Goal: Task Accomplishment & Management: Use online tool/utility

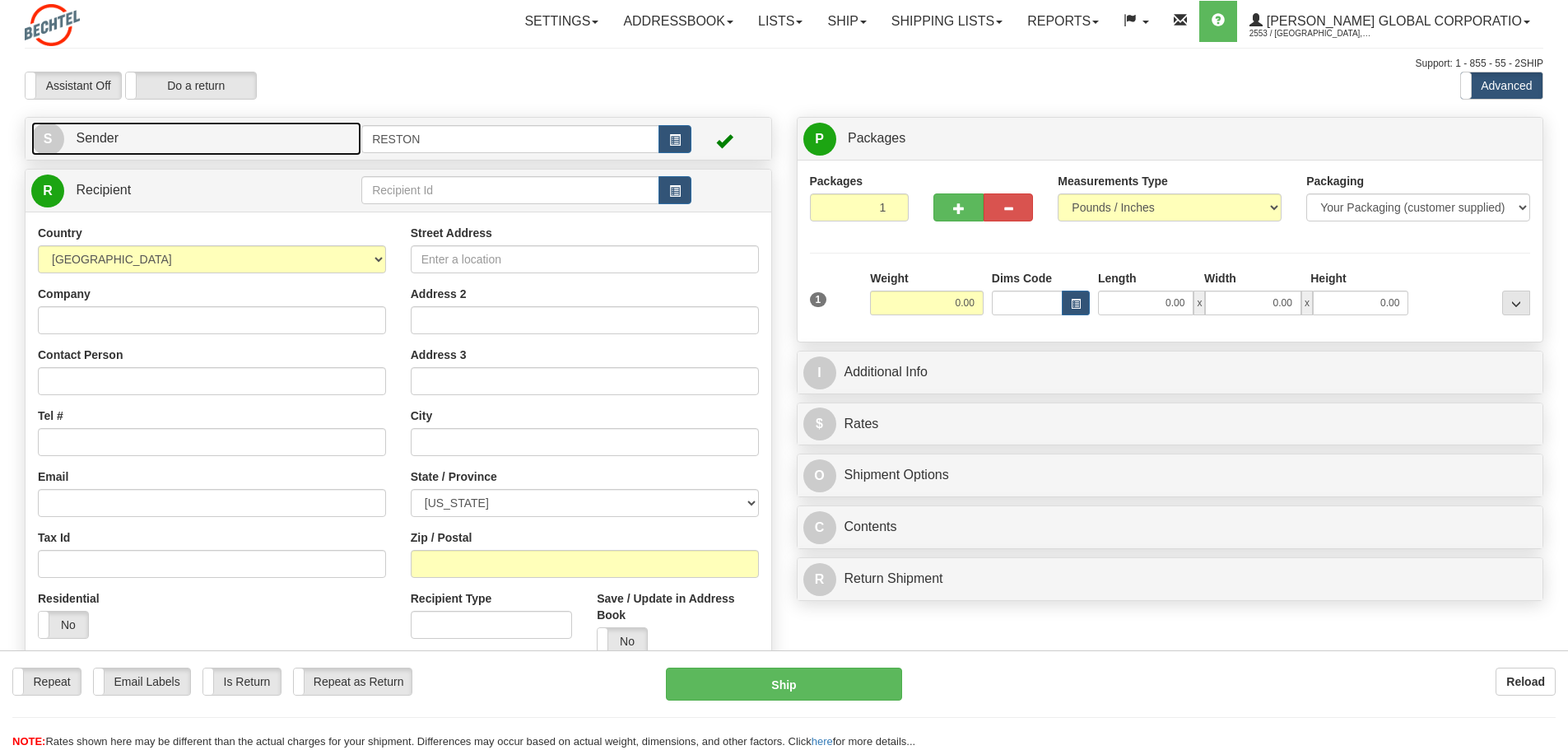
click at [181, 144] on link "S Sender" at bounding box center [196, 138] width 331 height 34
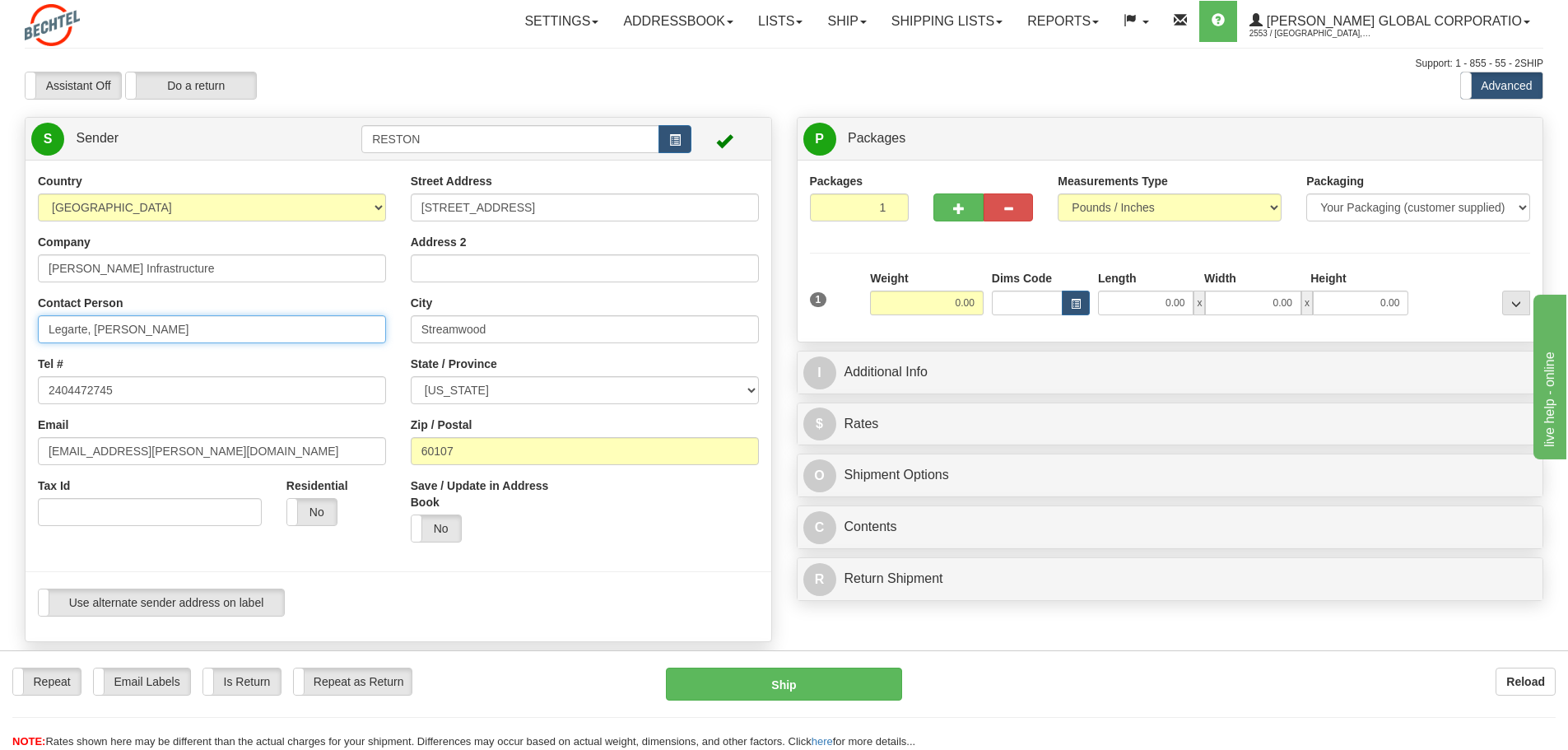
click at [206, 327] on input "Legarte, [PERSON_NAME]" at bounding box center [212, 329] width 348 height 28
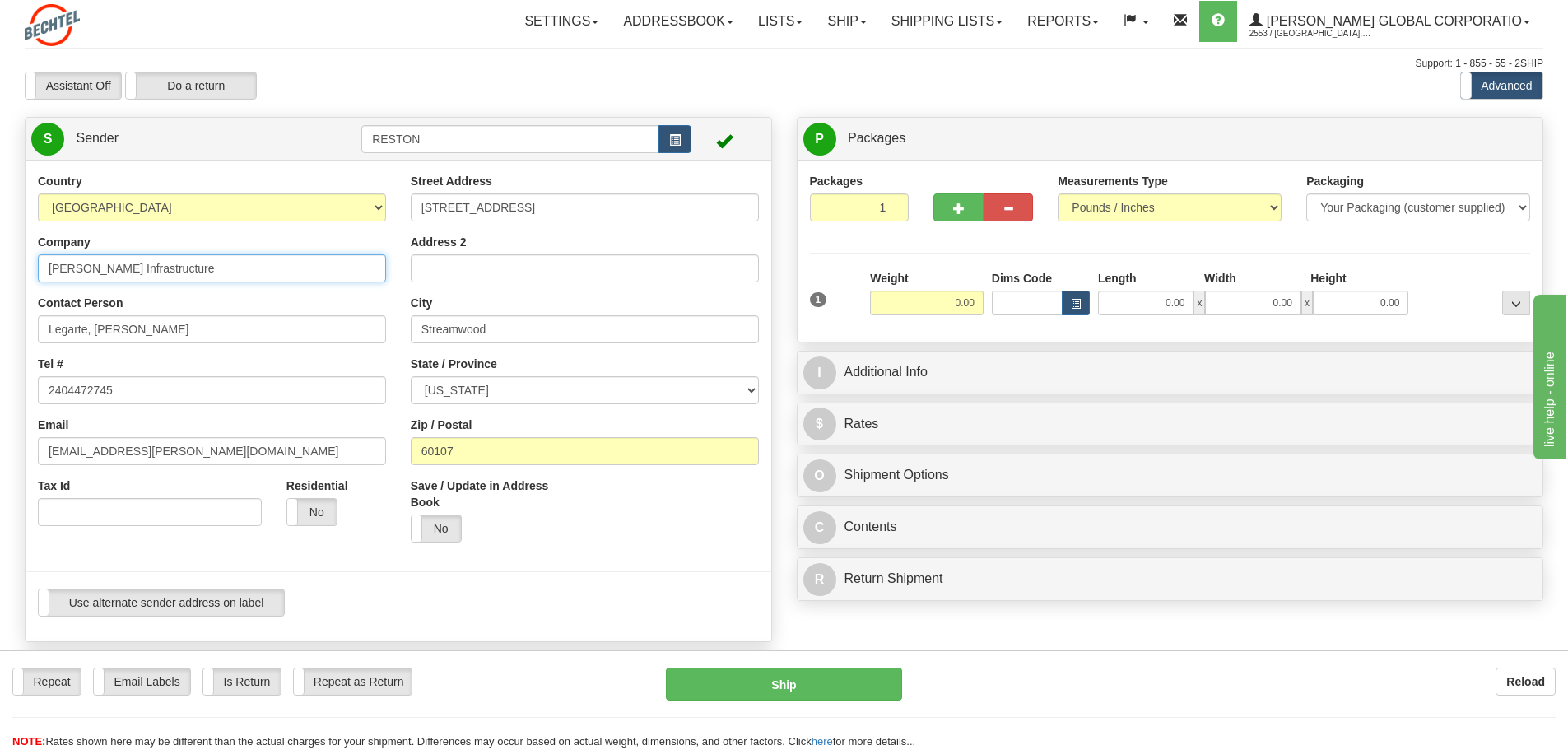
drag, startPoint x: 210, startPoint y: 268, endPoint x: 0, endPoint y: 256, distance: 210.3
click at [0, 256] on div "Toggle navigation Settings Shipping Preferences Fields Preferences New" at bounding box center [784, 678] width 1568 height 1356
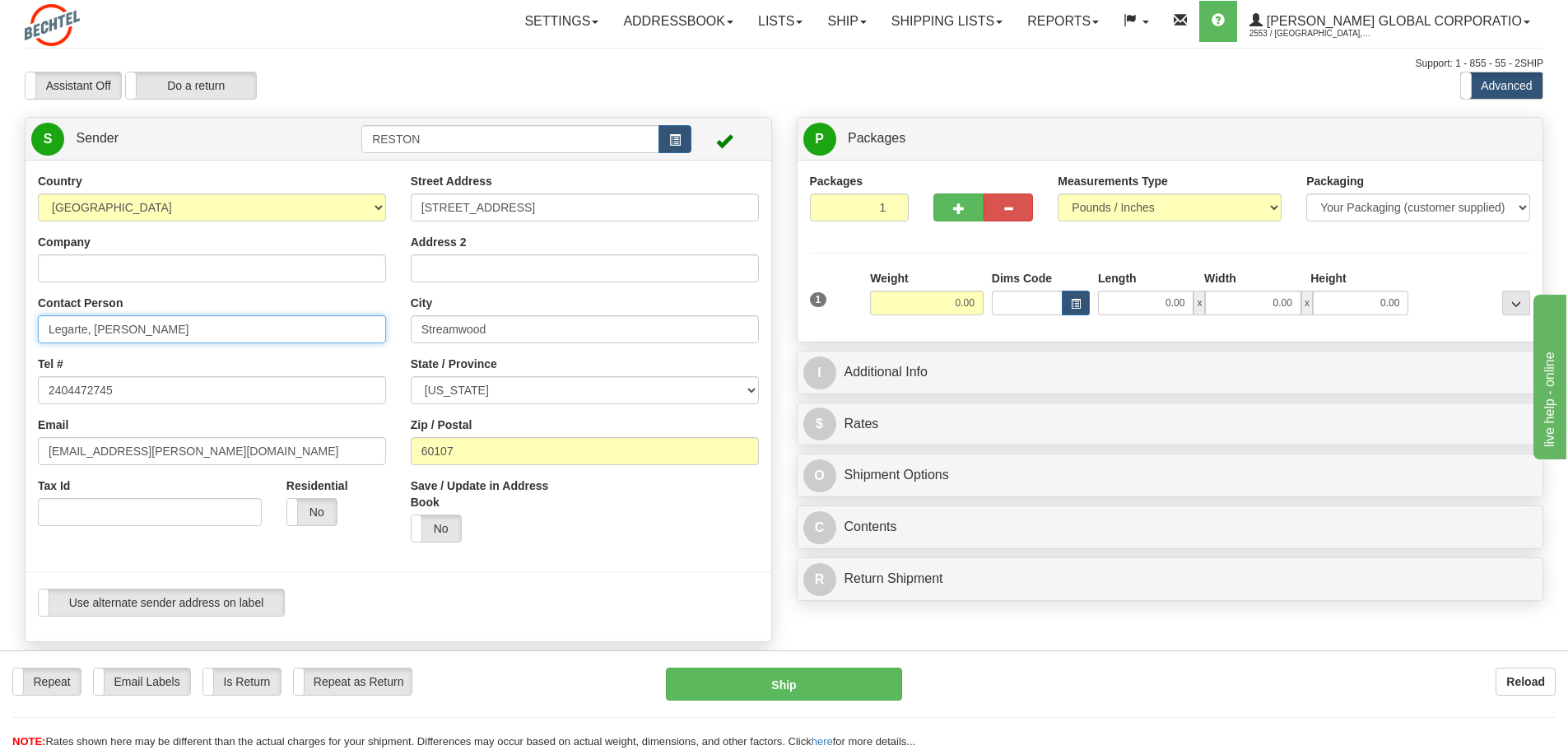
drag, startPoint x: 208, startPoint y: 327, endPoint x: 0, endPoint y: 328, distance: 208.0
click at [0, 328] on div "Toggle navigation Settings Shipping Preferences Fields Preferences New" at bounding box center [784, 678] width 1568 height 1356
type input "[PERSON_NAME]"
drag, startPoint x: 555, startPoint y: 198, endPoint x: 397, endPoint y: 206, distance: 158.2
click at [397, 206] on div "Country [GEOGRAPHIC_DATA] [GEOGRAPHIC_DATA] [GEOGRAPHIC_DATA] [GEOGRAPHIC_DATA]…" at bounding box center [399, 400] width 746 height 456
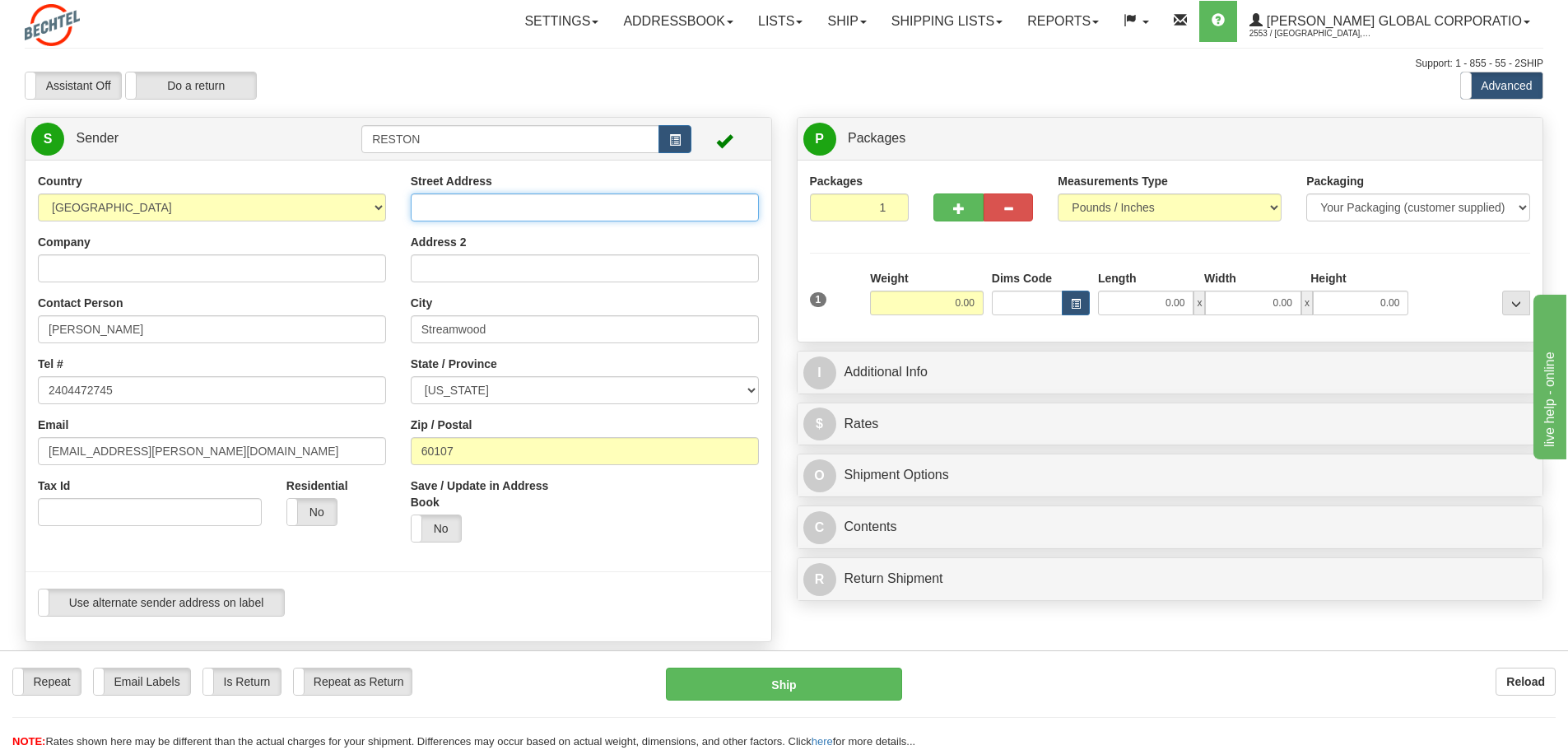
paste input "[STREET_ADDRESS]"
type input "[STREET_ADDRESS]"
drag, startPoint x: 527, startPoint y: 330, endPoint x: 386, endPoint y: 326, distance: 141.1
click at [416, 325] on input "Streamwood" at bounding box center [585, 329] width 348 height 28
type input "[PERSON_NAME]"
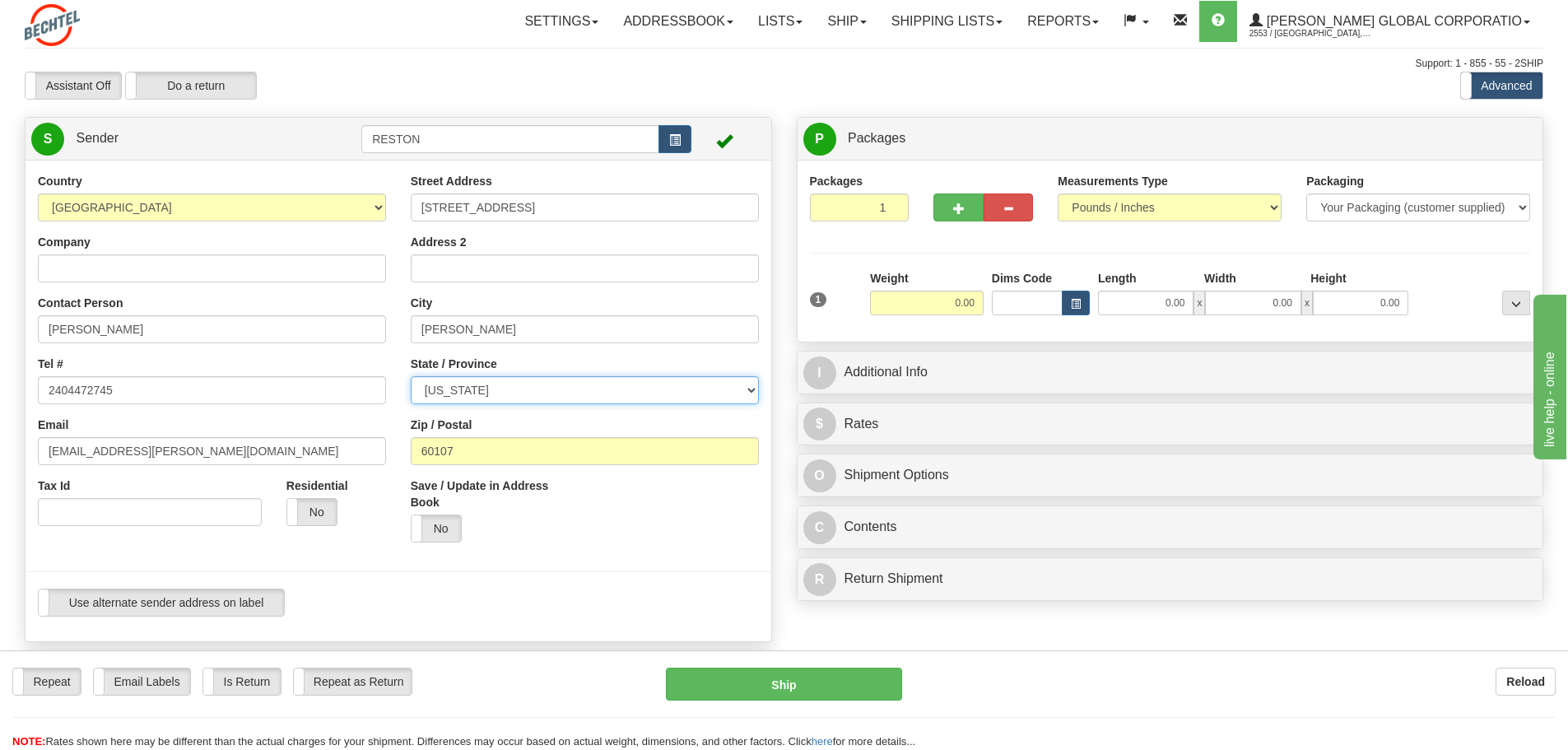
click at [525, 385] on select "[US_STATE] [US_STATE] [US_STATE] [US_STATE] Armed Forces America Armed Forces E…" at bounding box center [585, 390] width 348 height 28
select select "NV"
click at [411, 376] on select "[US_STATE] [US_STATE] [US_STATE] [US_STATE] Armed Forces America Armed Forces E…" at bounding box center [585, 390] width 348 height 28
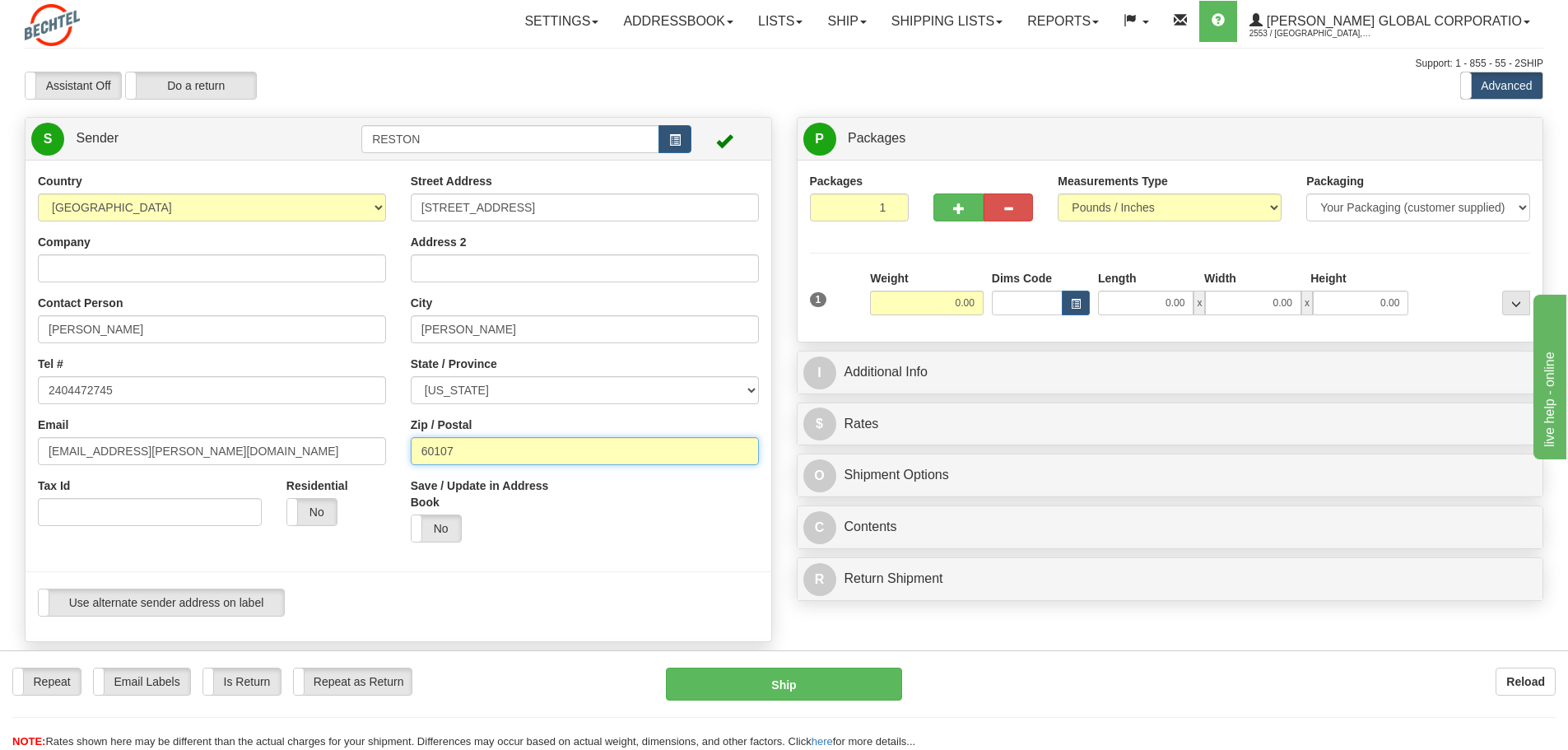
click at [510, 456] on input "60107" at bounding box center [585, 451] width 348 height 28
type input "6"
type input "89044"
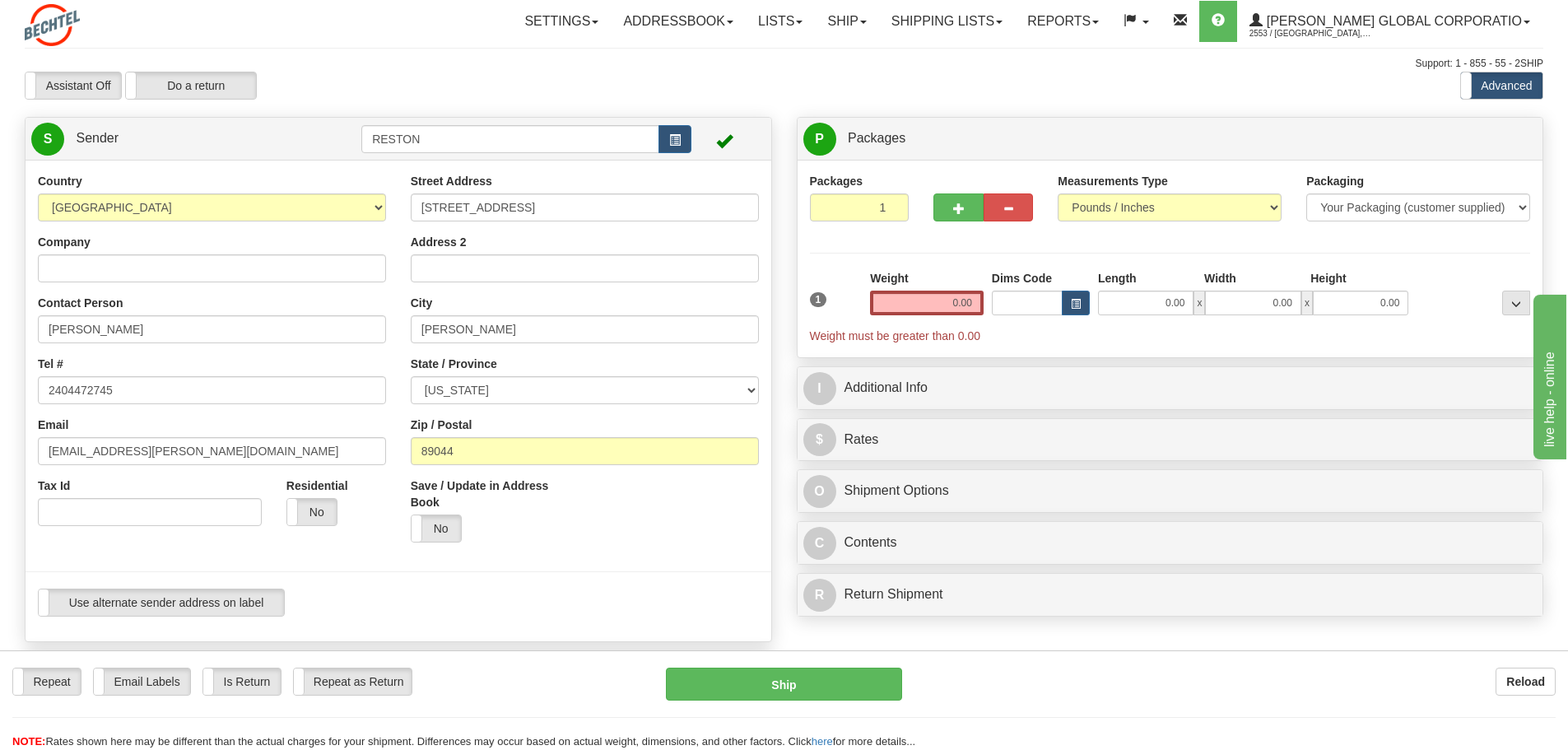
click at [623, 571] on hr at bounding box center [399, 571] width 746 height 1
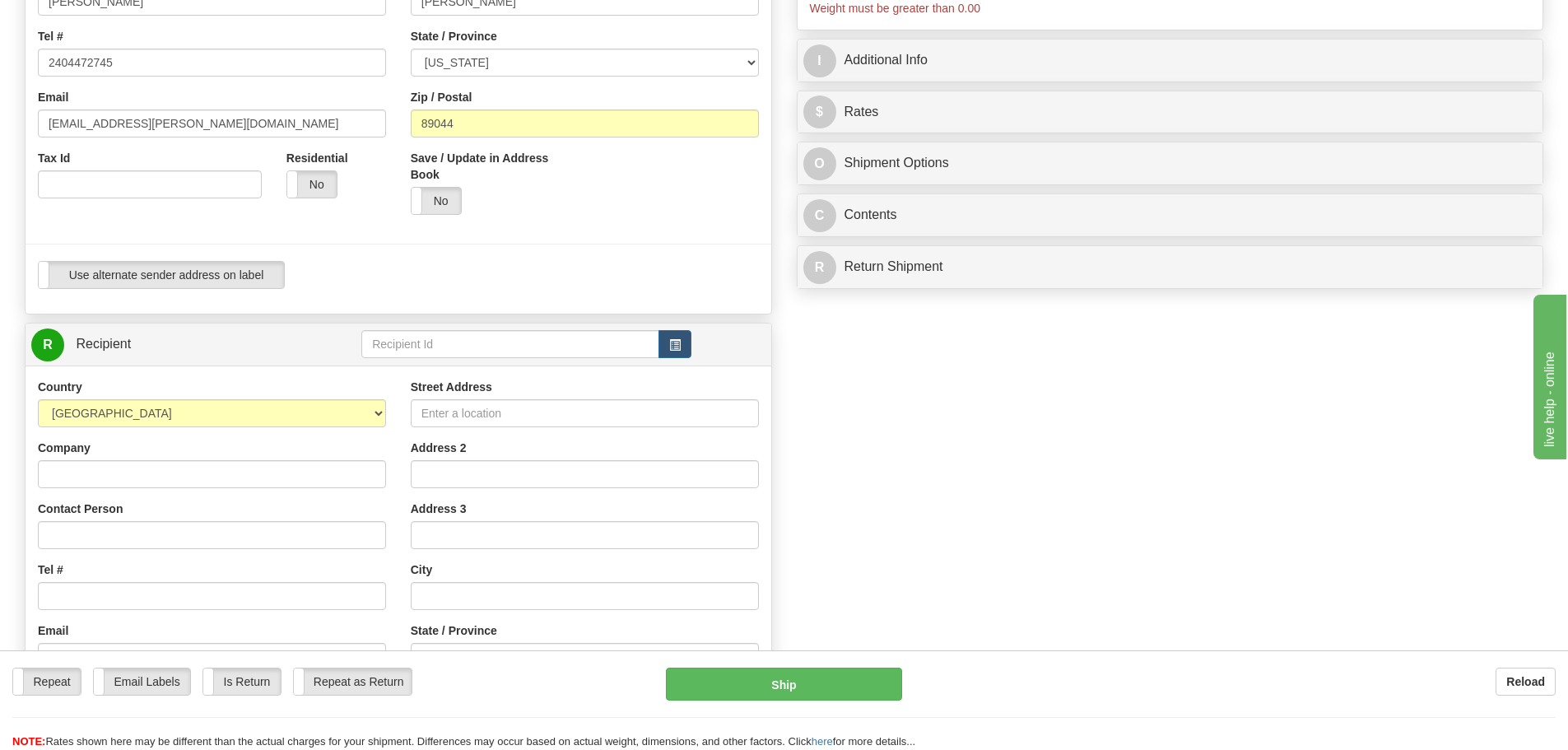
scroll to position [329, 0]
click at [595, 414] on input "Street Address" at bounding box center [585, 411] width 348 height 28
type input "4618 W 200N"
type input "[PERSON_NAME] Infrastructure"
type input "[PERSON_NAME]/[PERSON_NAME]"
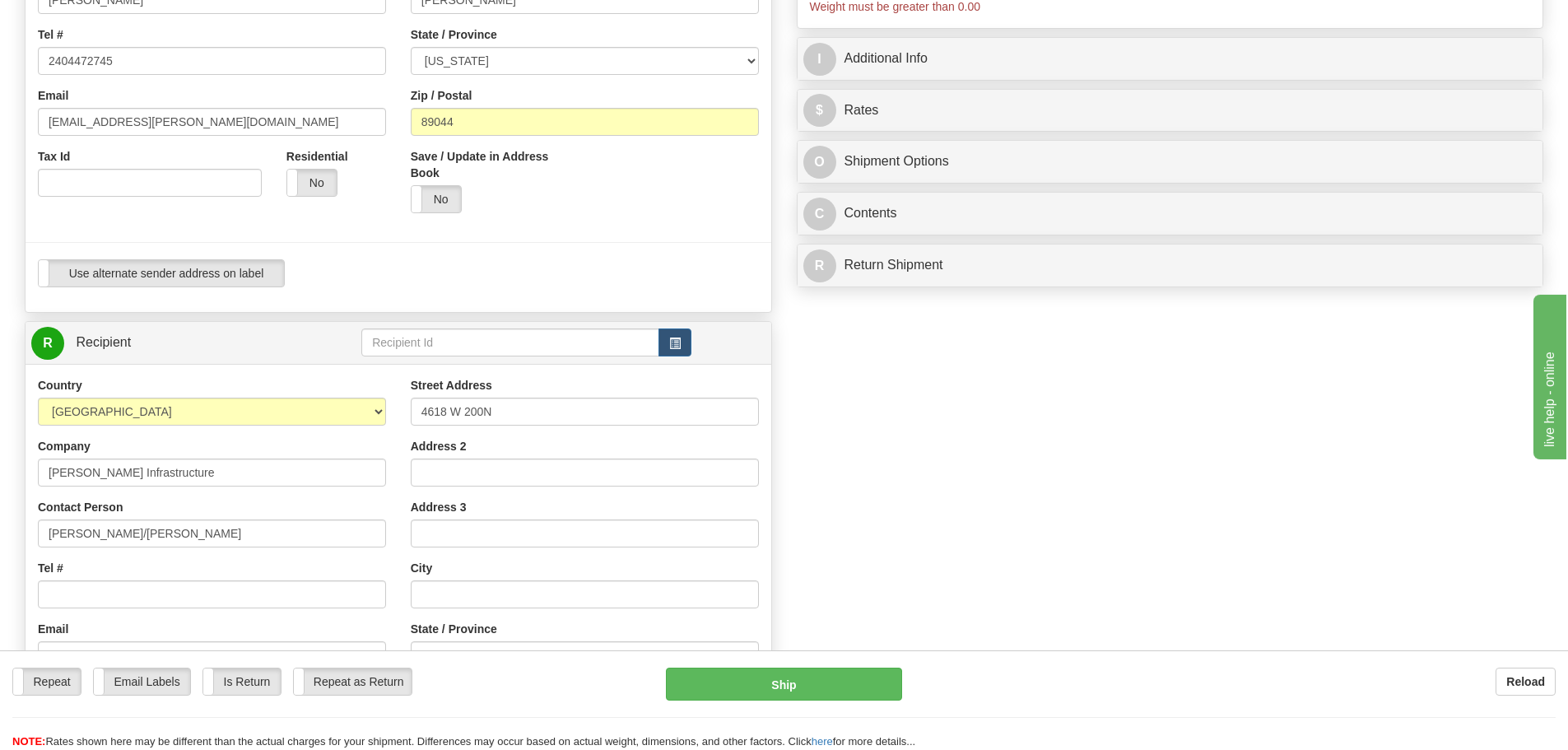
type input "Winamac"
select select "IN"
type input "46996"
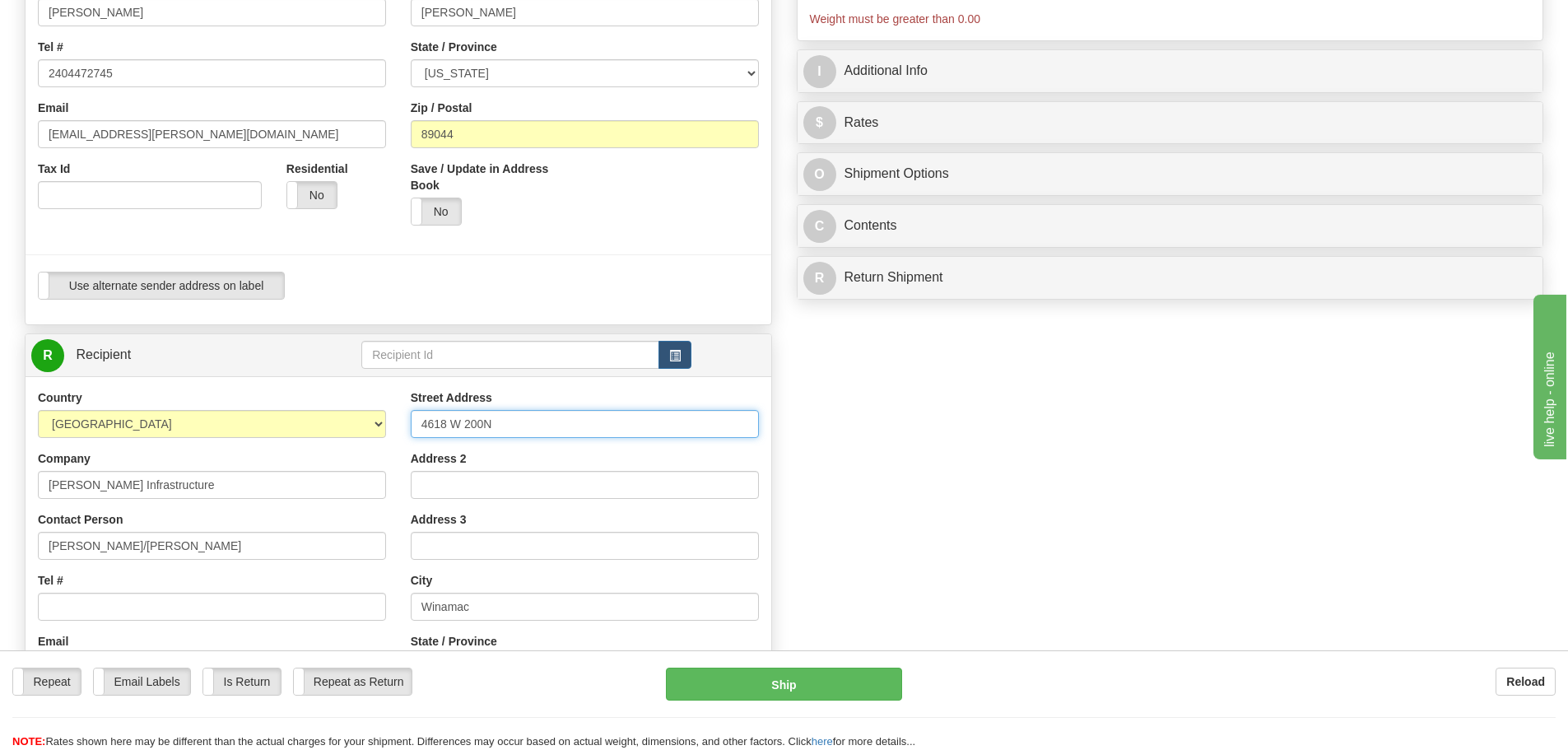
scroll to position [411, 0]
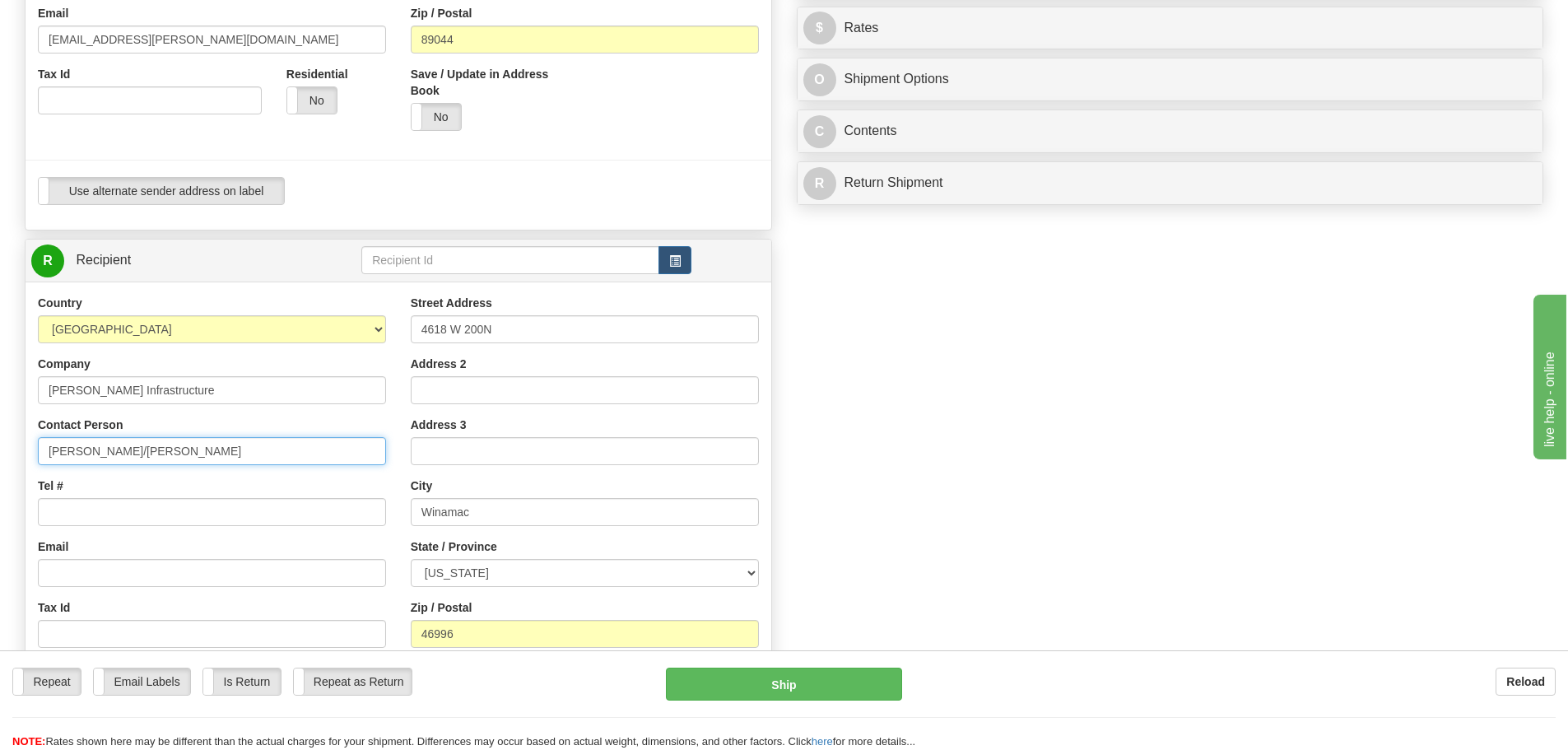
click at [229, 456] on input "[PERSON_NAME]/[PERSON_NAME]" at bounding box center [212, 451] width 348 height 28
drag, startPoint x: 261, startPoint y: 449, endPoint x: 0, endPoint y: 449, distance: 261.0
click at [0, 449] on div "Toggle navigation Settings Shipping Preferences Fields Preferences New" at bounding box center [784, 267] width 1568 height 1356
drag, startPoint x: 129, startPoint y: 449, endPoint x: 0, endPoint y: 451, distance: 129.0
click at [0, 451] on div "Toggle navigation Settings Shipping Preferences Fields Preferences New" at bounding box center [784, 267] width 1568 height 1356
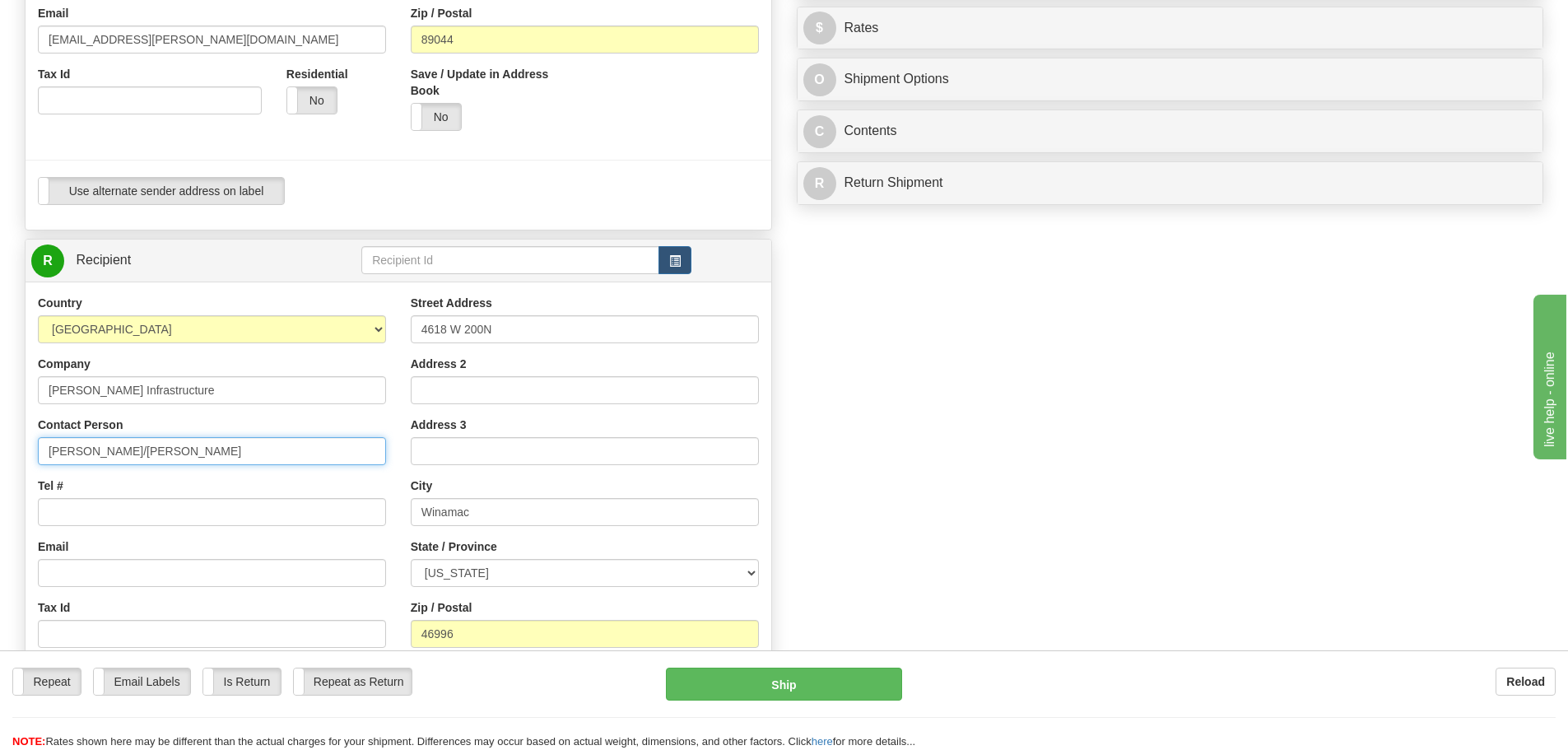
type input "[PERSON_NAME]/[PERSON_NAME]"
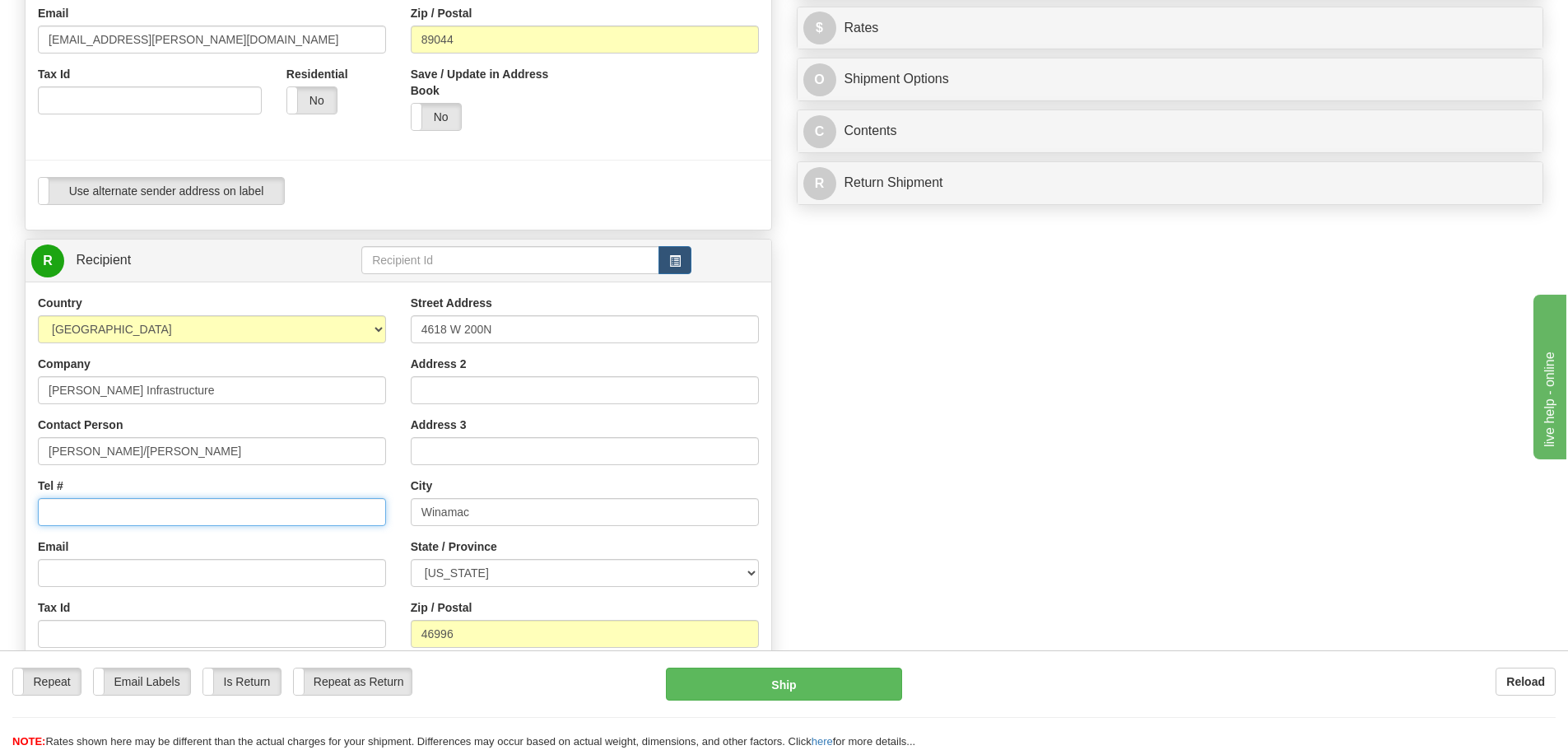
click at [136, 498] on input "Tel #" at bounding box center [212, 512] width 348 height 28
type input "2404472745"
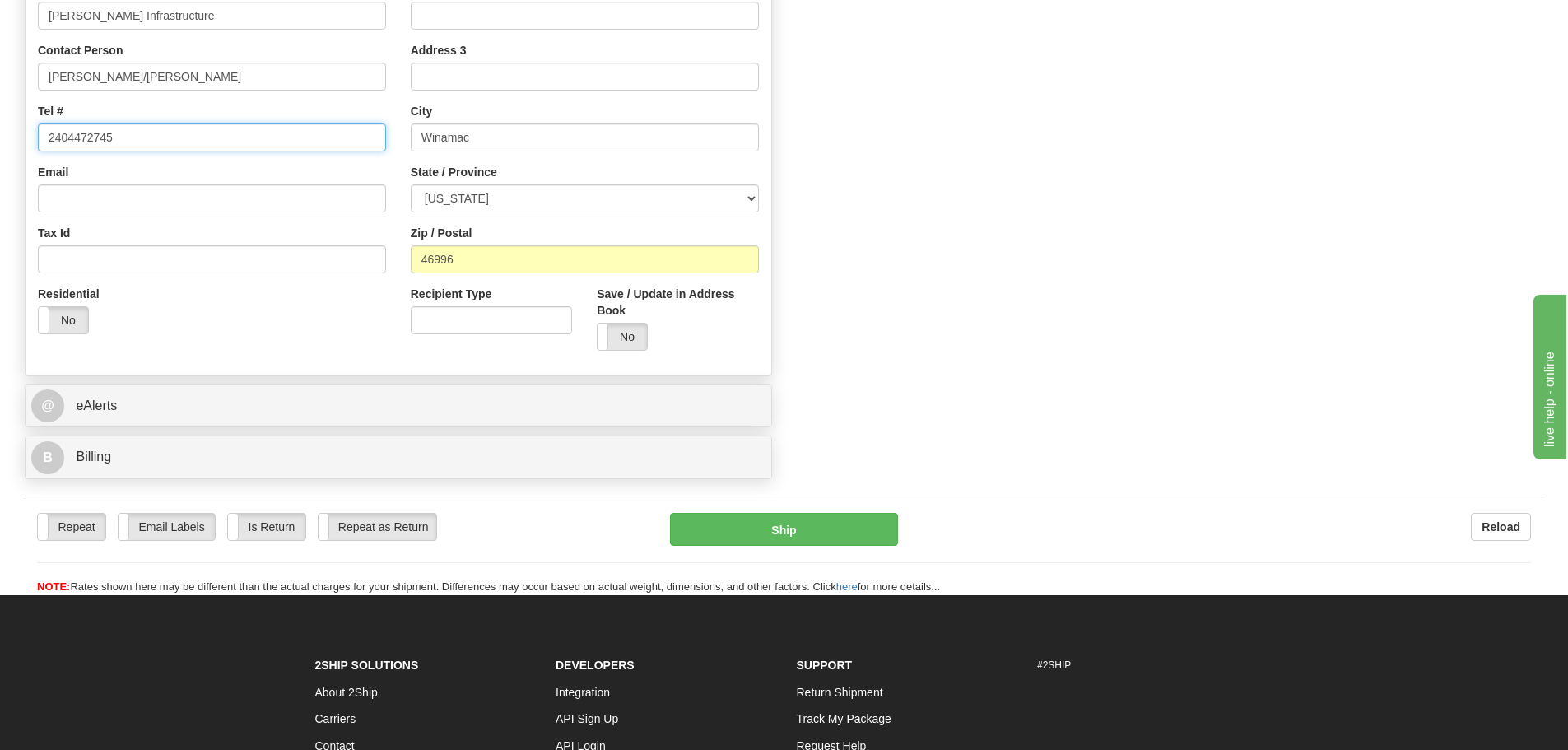
scroll to position [823, 0]
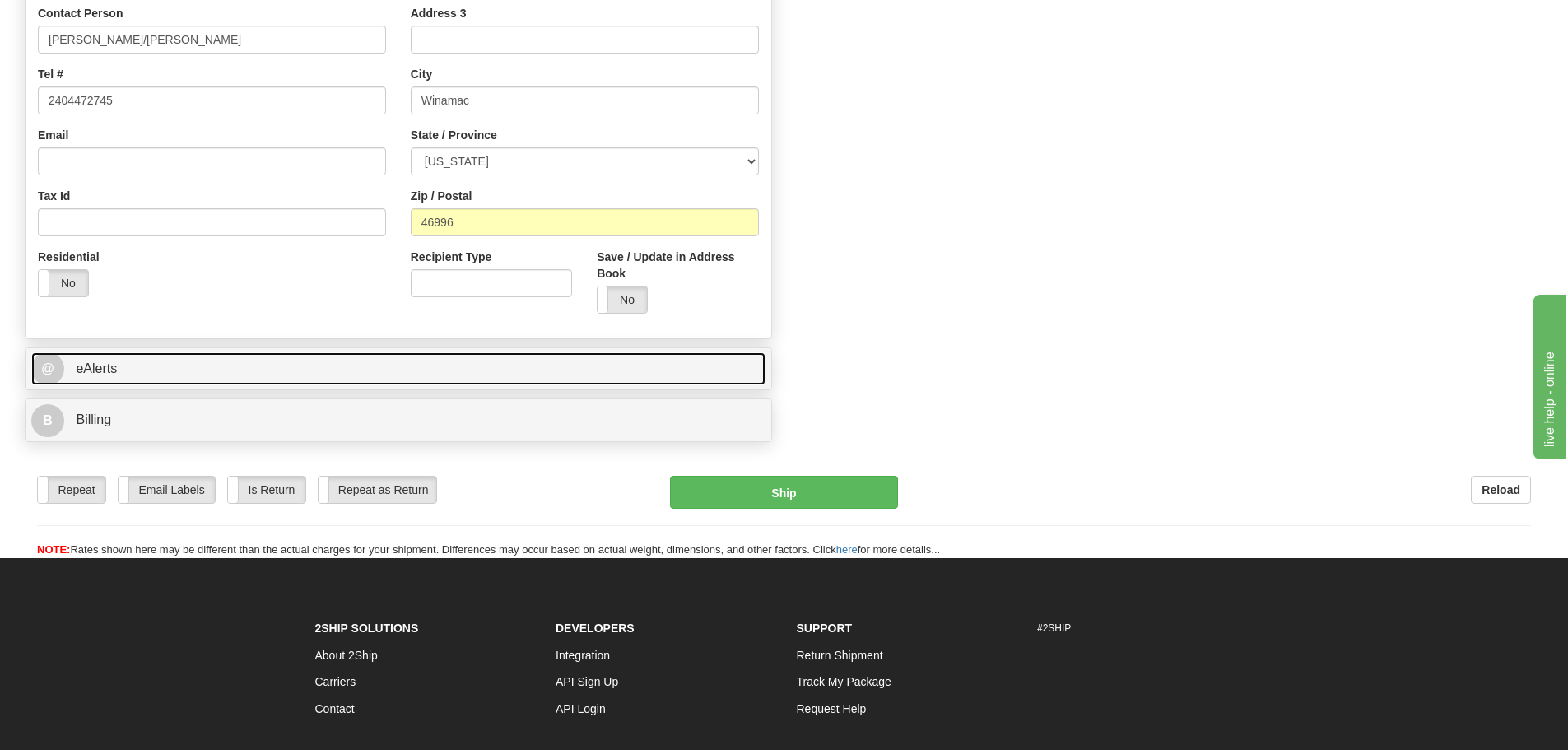
click at [546, 374] on link "@ eAlerts" at bounding box center [399, 369] width 735 height 34
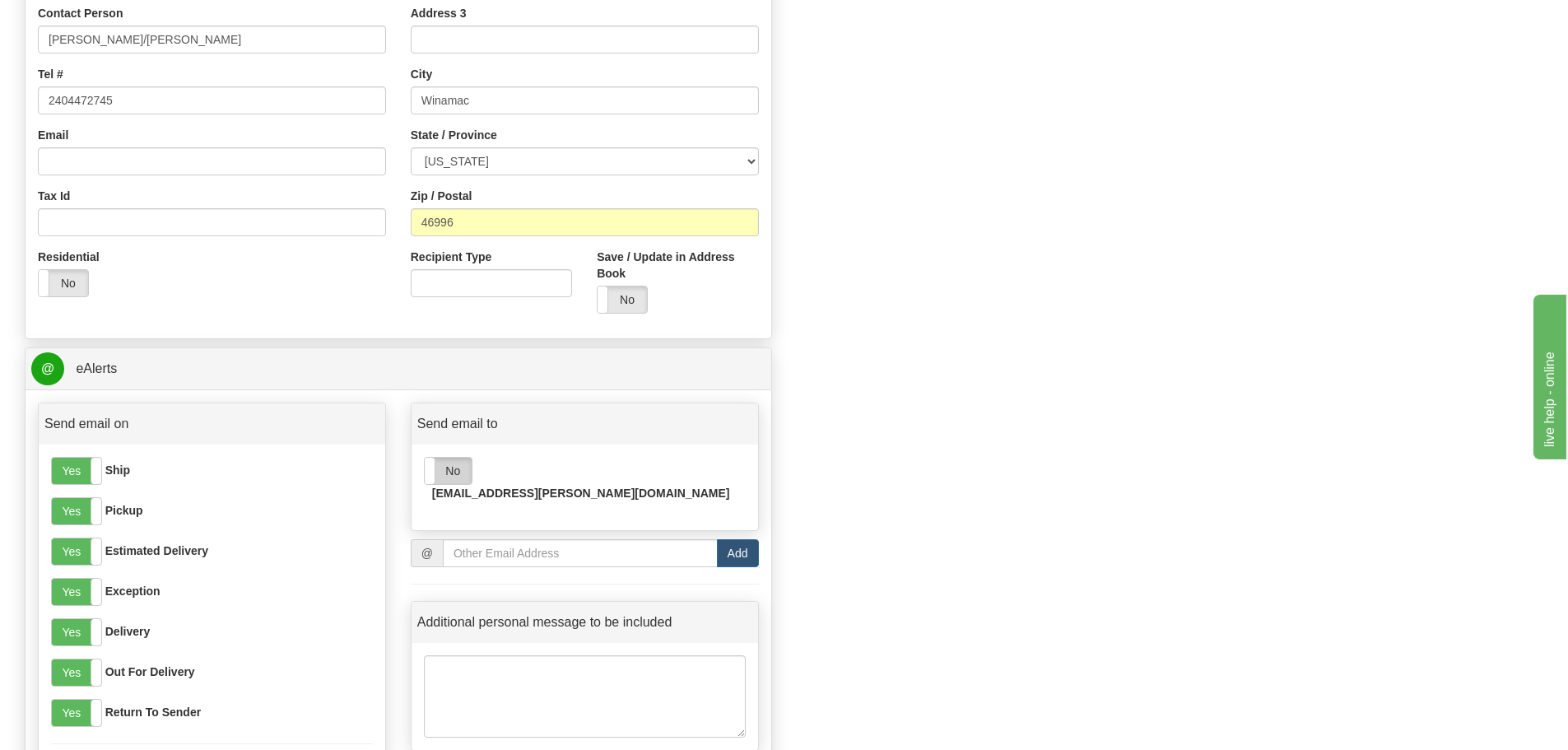
click at [439, 473] on label "No" at bounding box center [447, 470] width 47 height 27
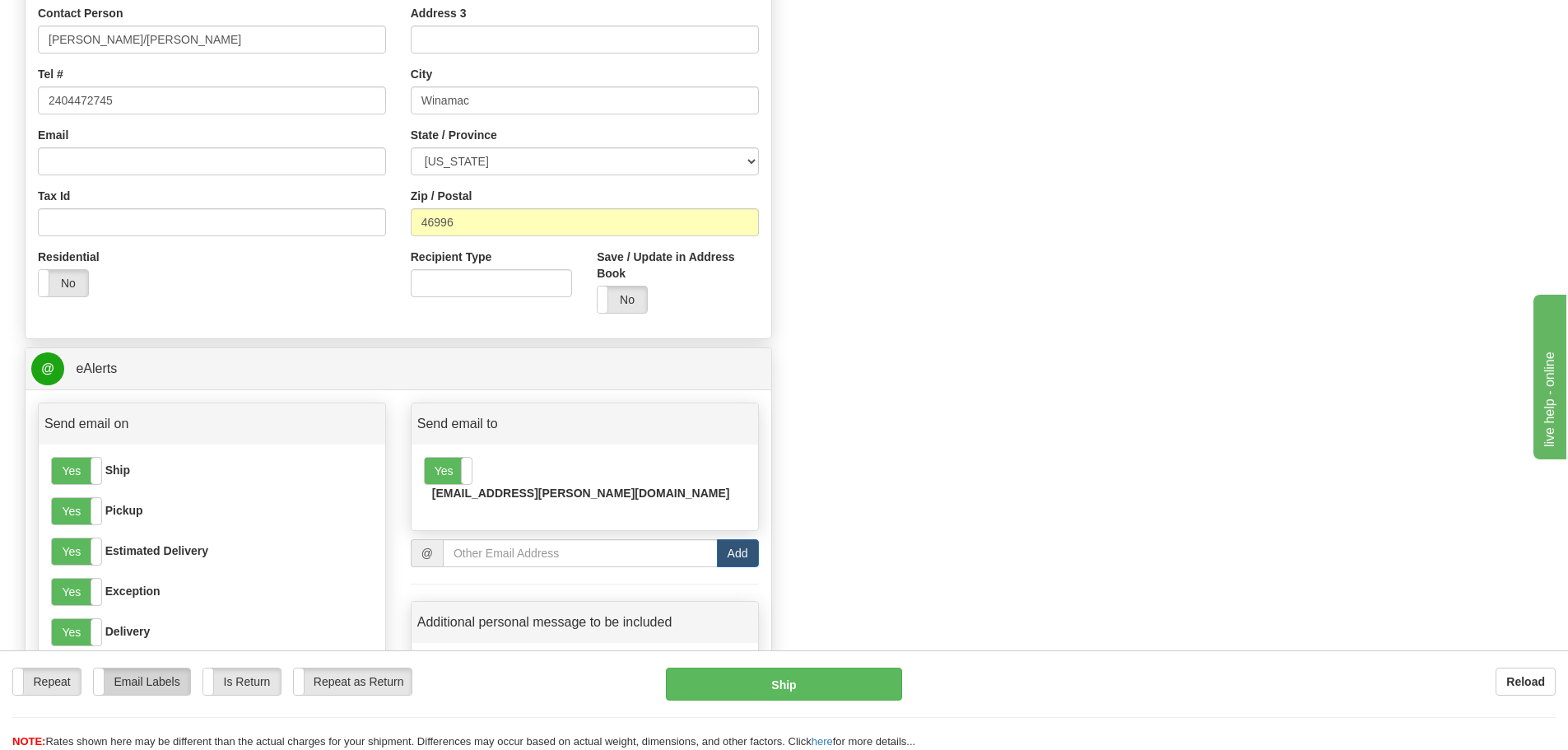
click at [136, 677] on label "Email Labels" at bounding box center [142, 681] width 97 height 27
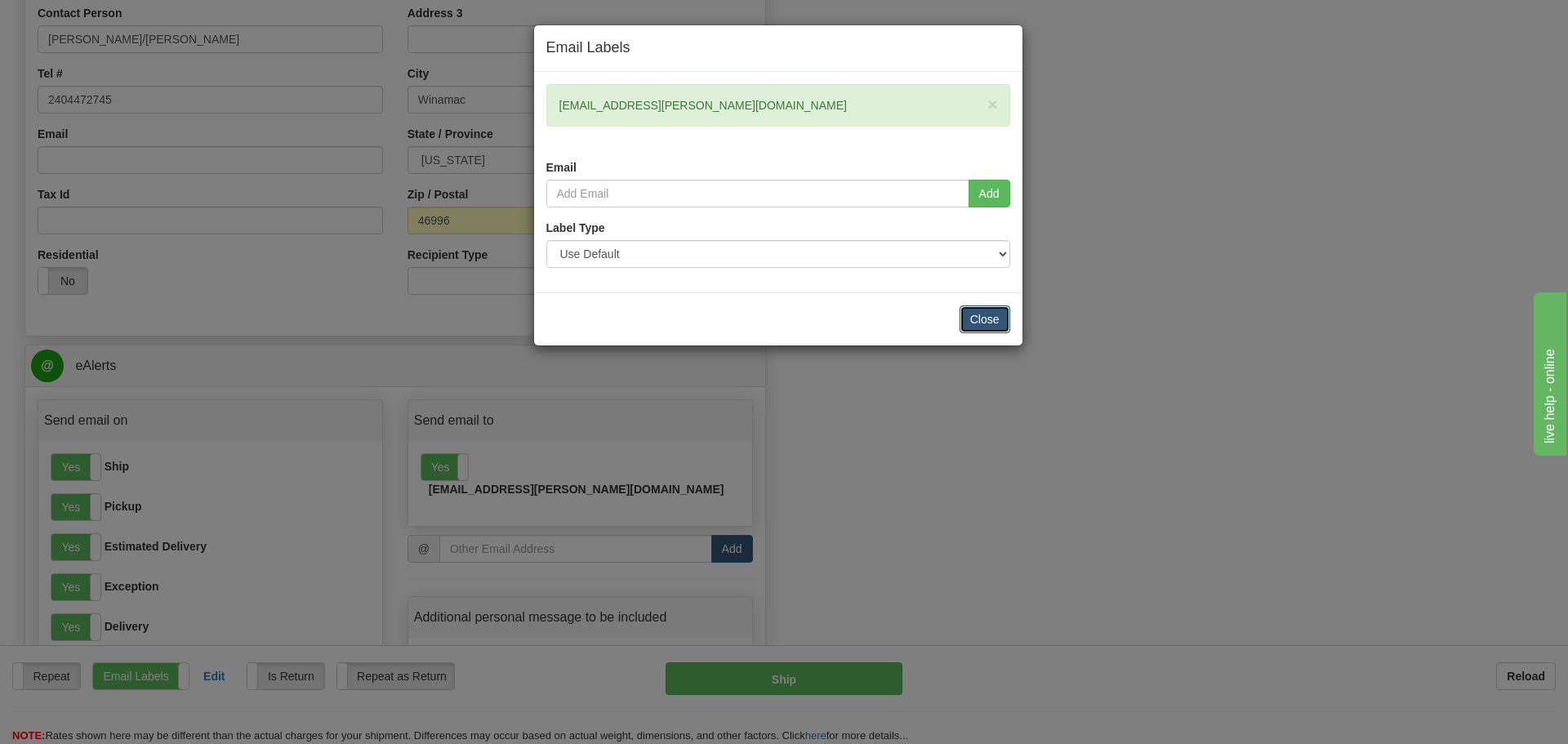
click at [991, 327] on button "Close" at bounding box center [984, 319] width 50 height 27
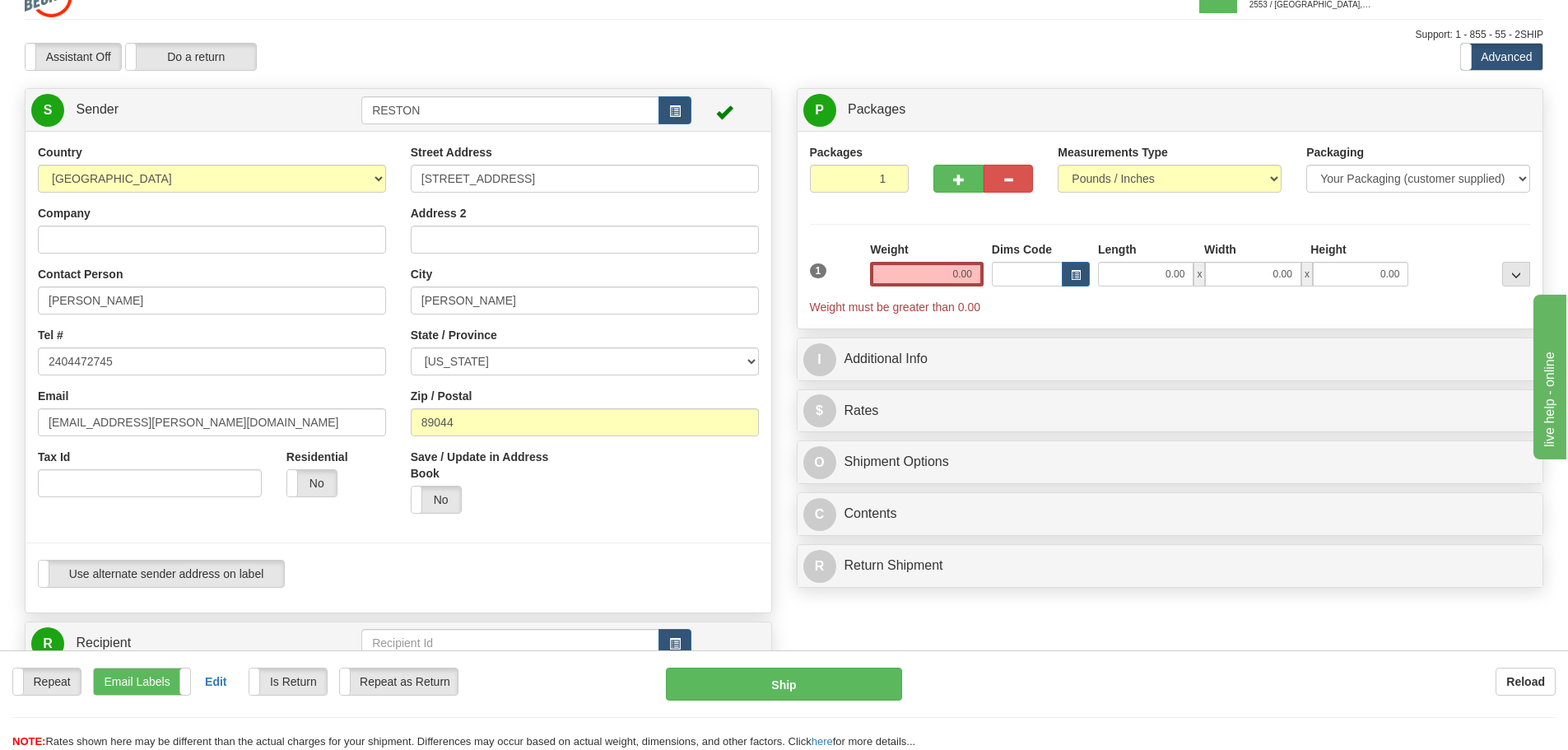
scroll to position [0, 0]
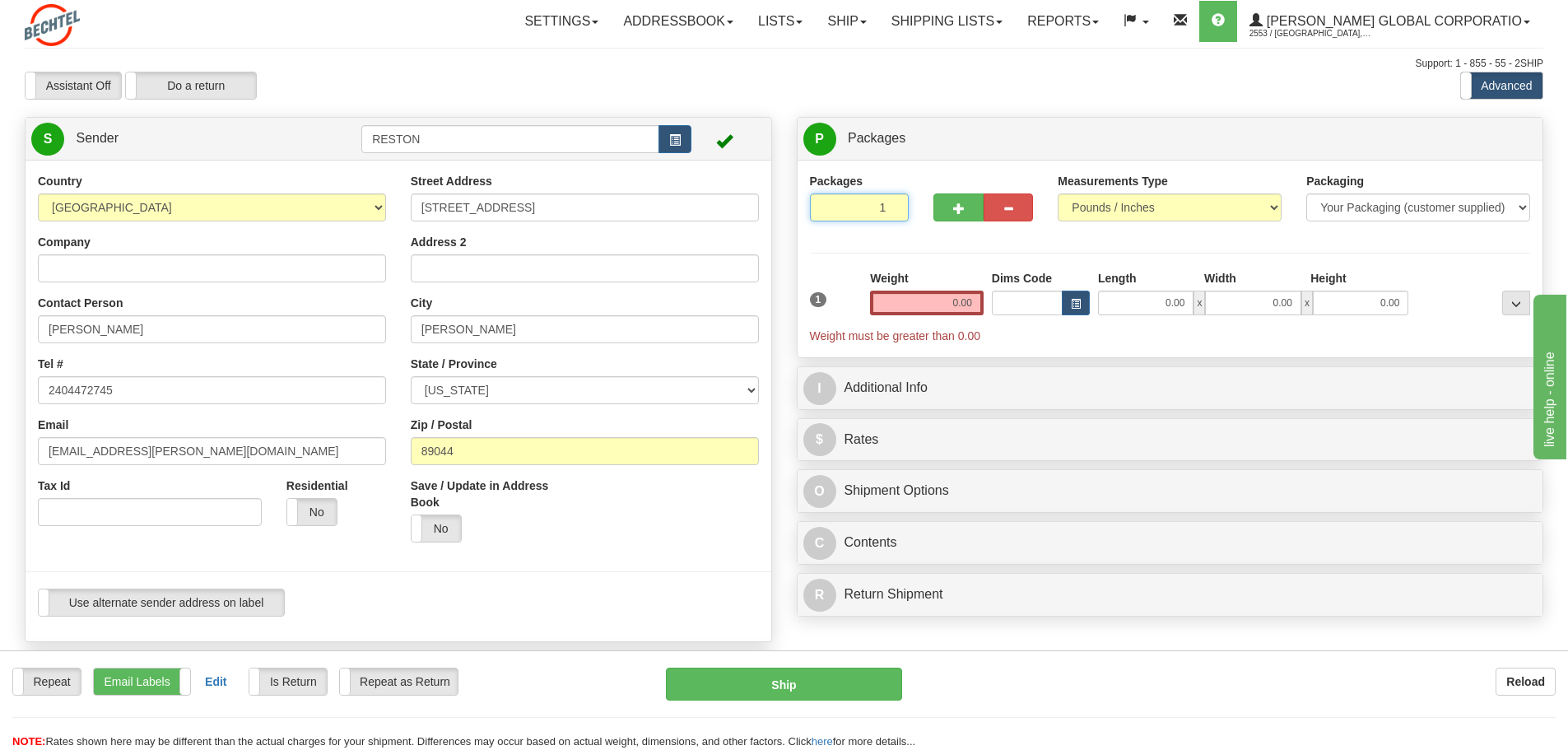
click at [873, 215] on input "1" at bounding box center [860, 207] width 99 height 28
drag, startPoint x: 873, startPoint y: 215, endPoint x: 906, endPoint y: 215, distance: 33.0
click at [902, 215] on input "1" at bounding box center [860, 207] width 99 height 28
type input "2"
click at [911, 309] on div "Packages 2 1 Measurements Type" at bounding box center [1170, 259] width 721 height 172
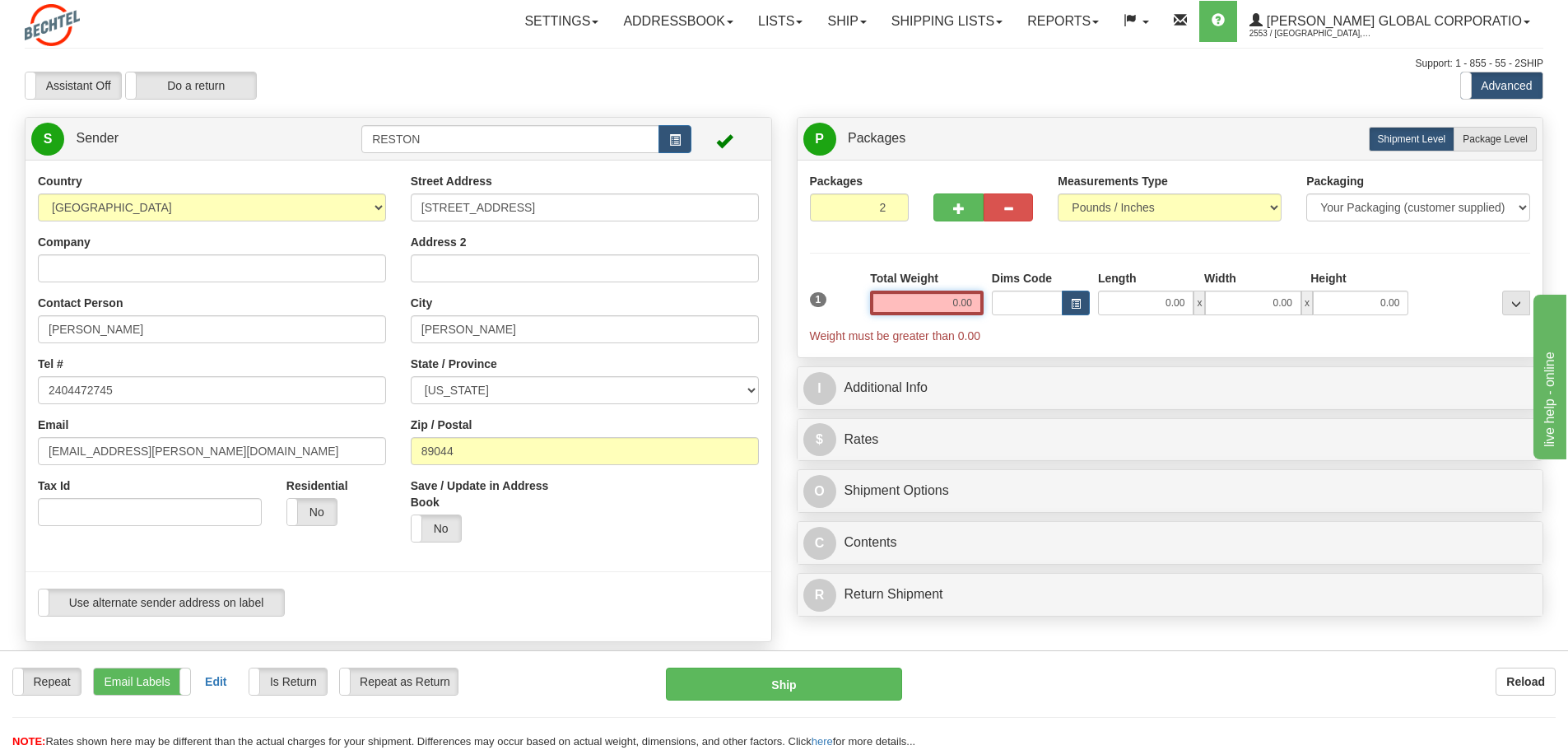
click at [913, 306] on input "0.00" at bounding box center [926, 303] width 113 height 25
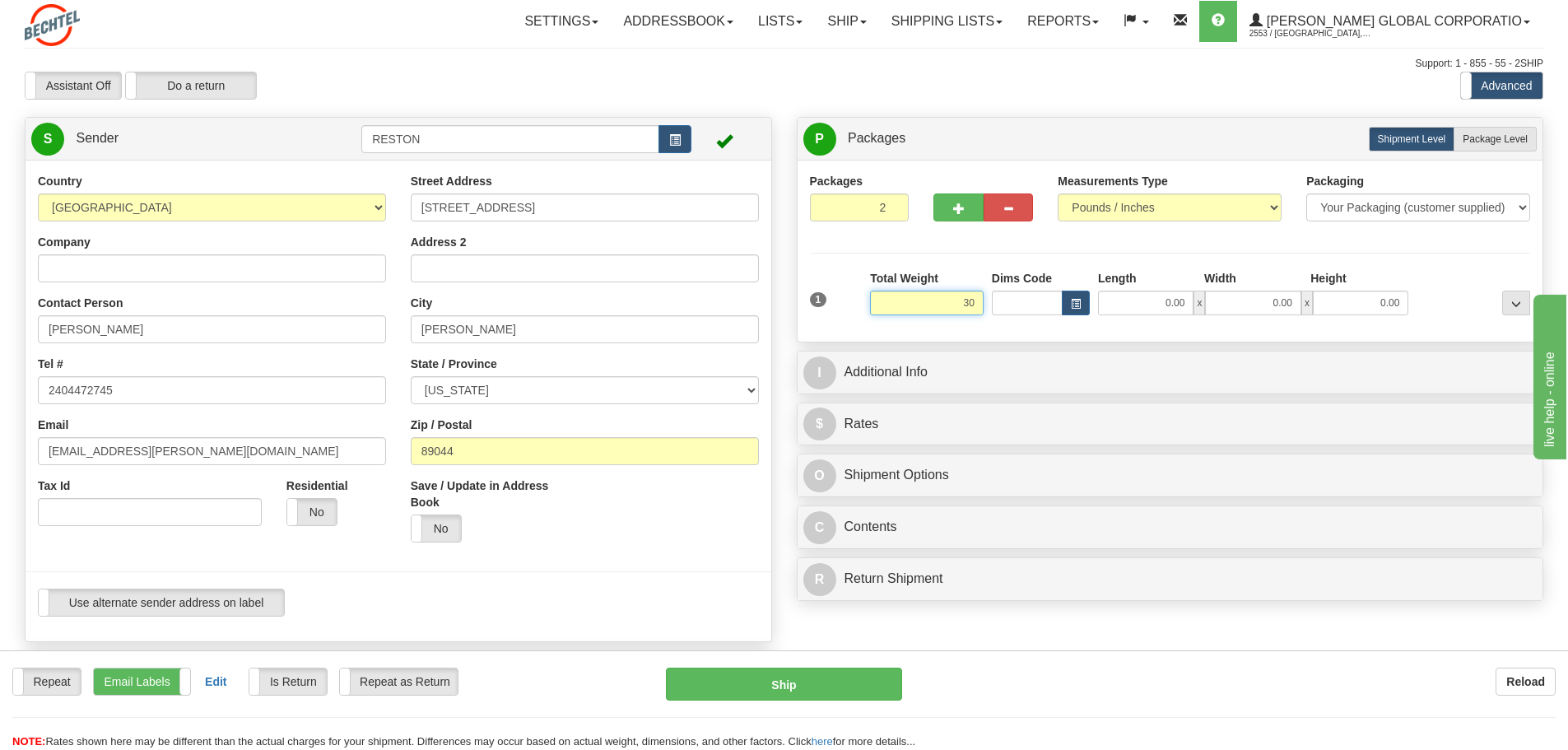
type input "30.00"
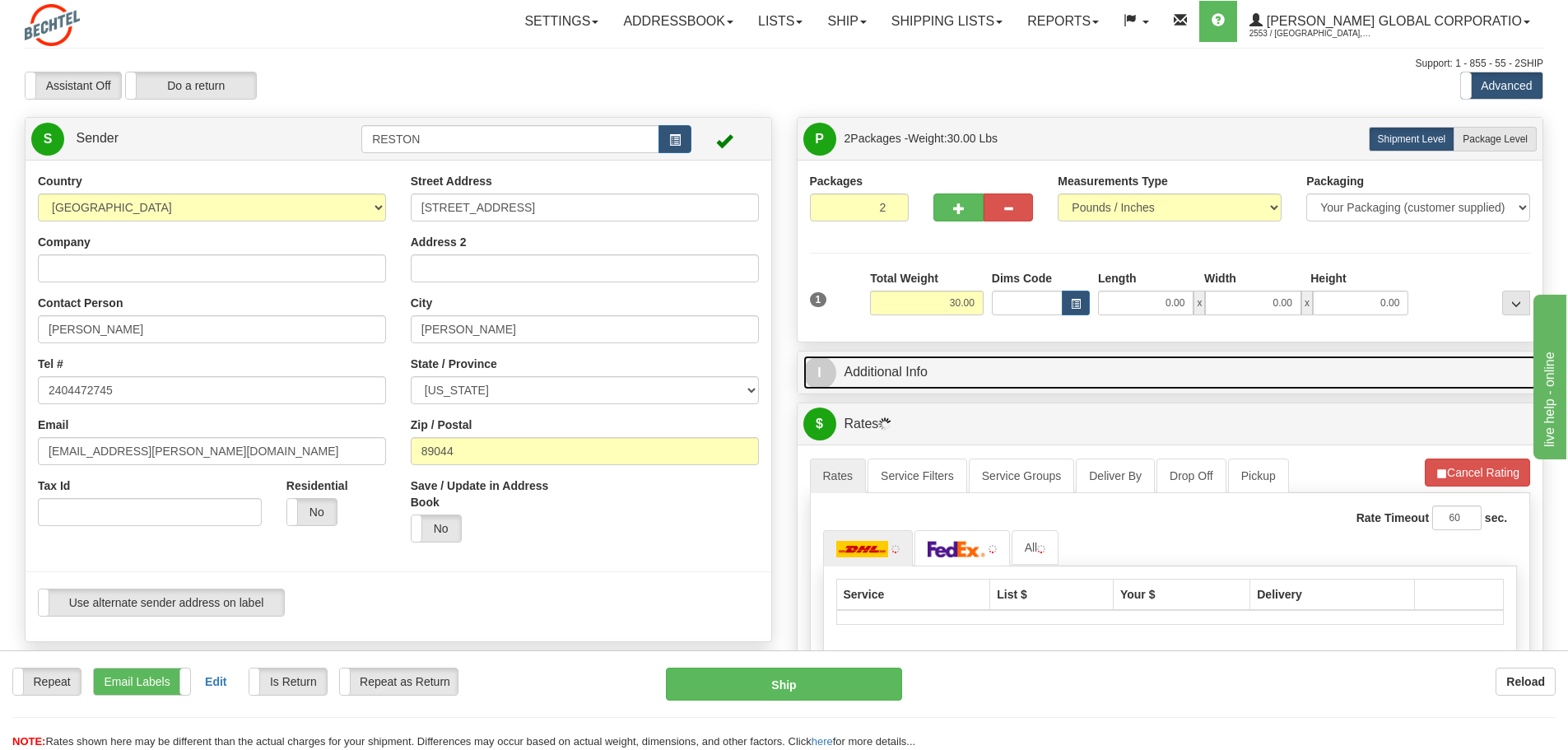
click at [870, 380] on link "I Additional Info" at bounding box center [1171, 372] width 735 height 34
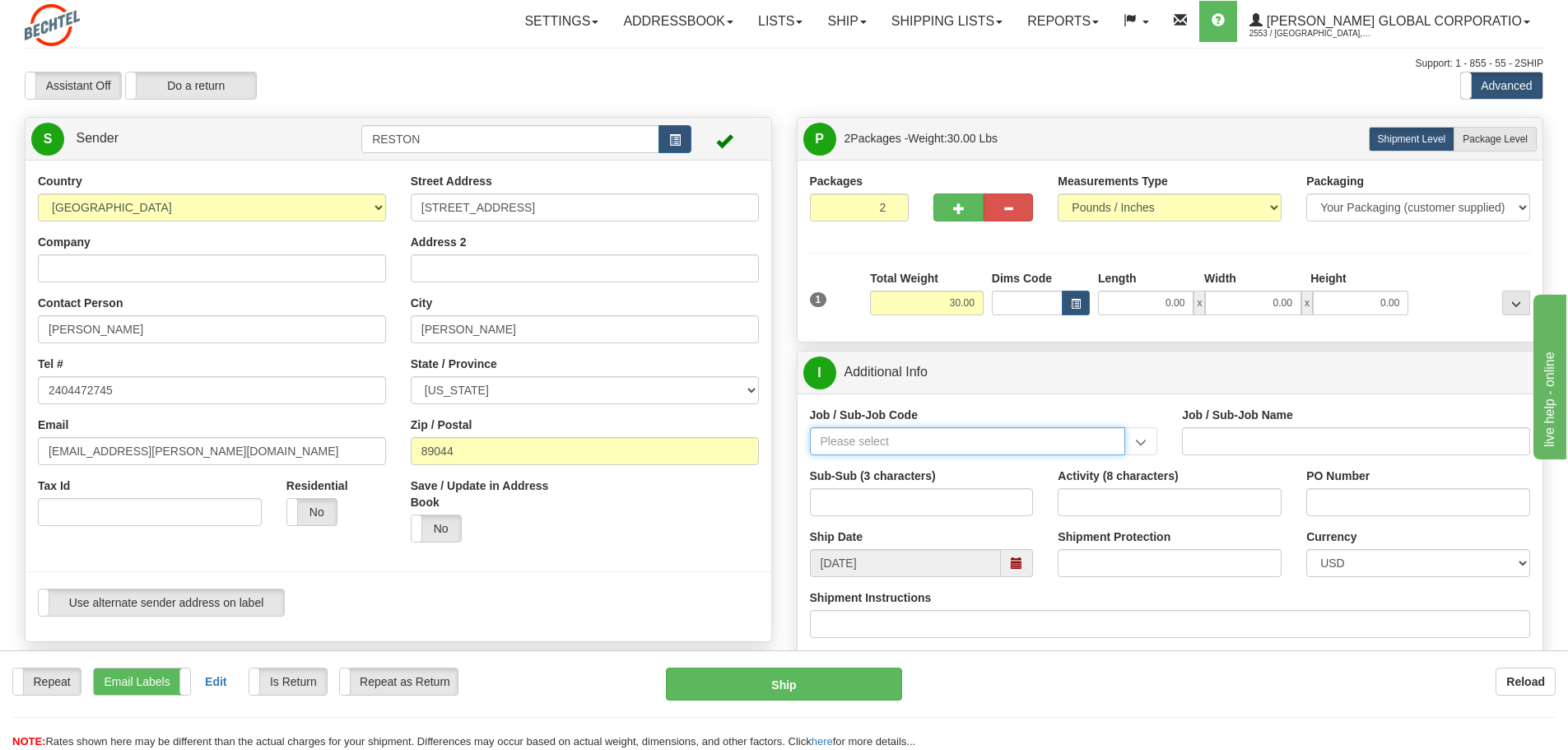
click at [889, 446] on input "Job / Sub-Job Code" at bounding box center [968, 441] width 316 height 28
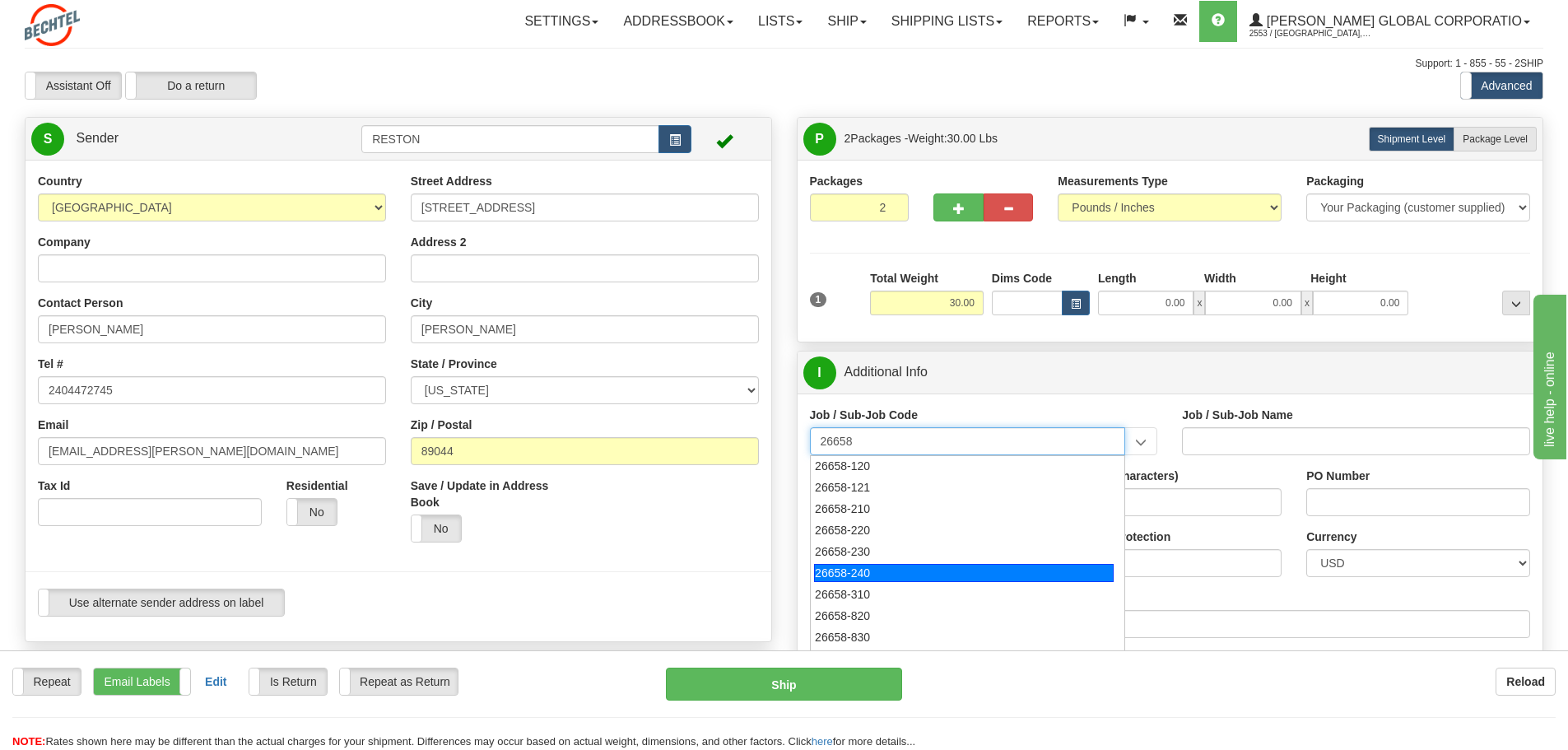
scroll to position [144, 0]
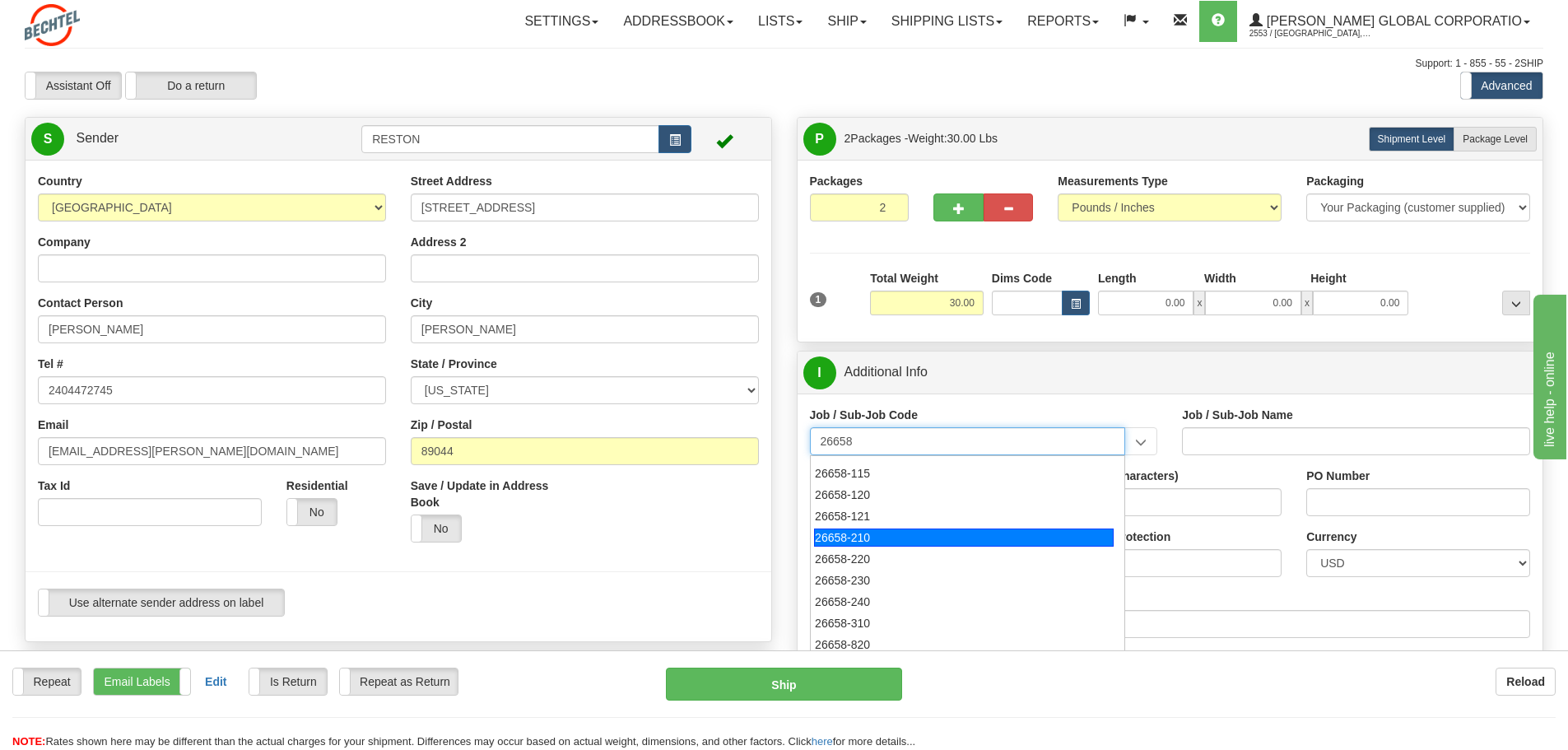
click at [879, 541] on div "26658-210" at bounding box center [963, 537] width 299 height 18
type input "26658-210"
type input "MAMMOTH CENTRAL I SOLAR PROJECT TSA - FIELD NON-M"
type input "26658-210"
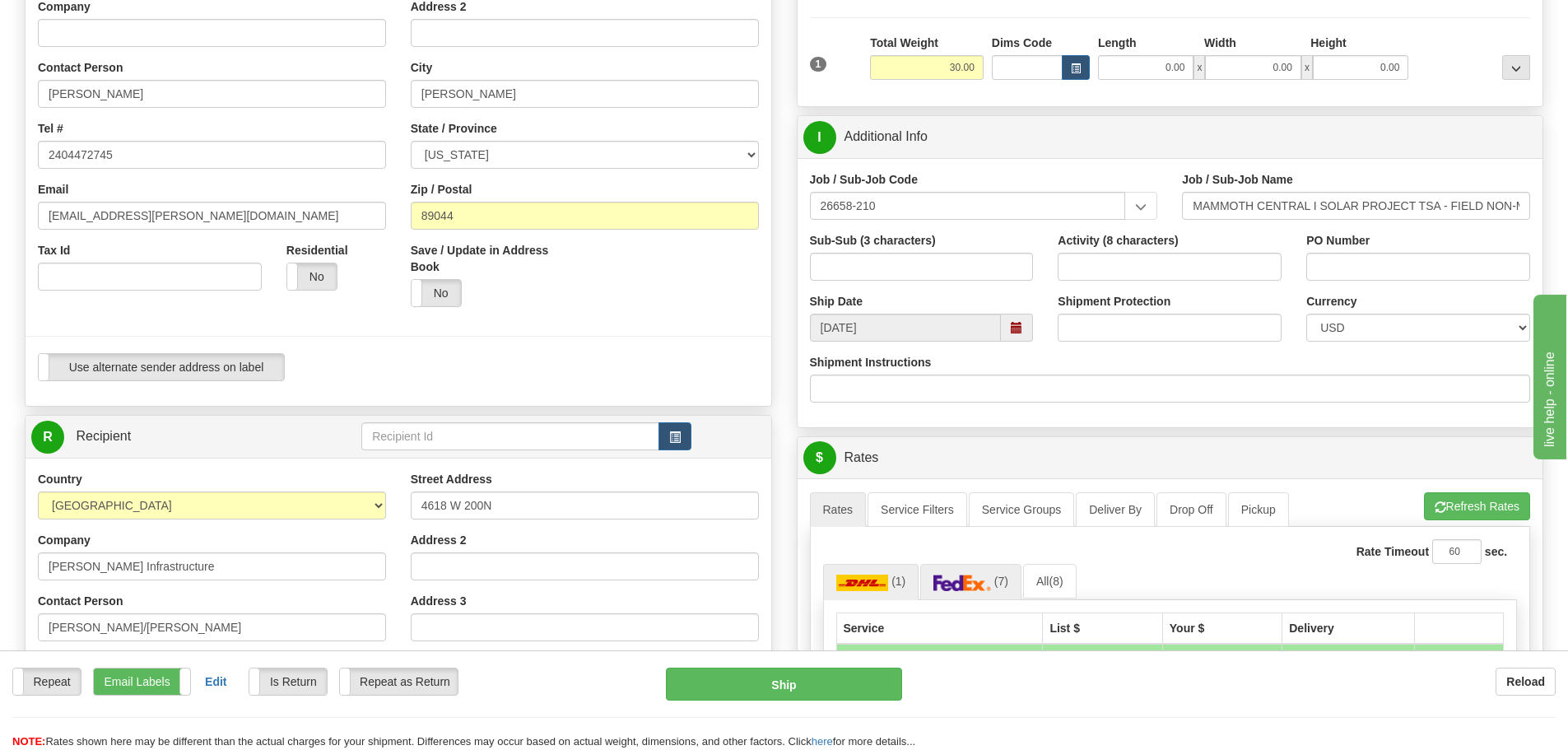
scroll to position [329, 0]
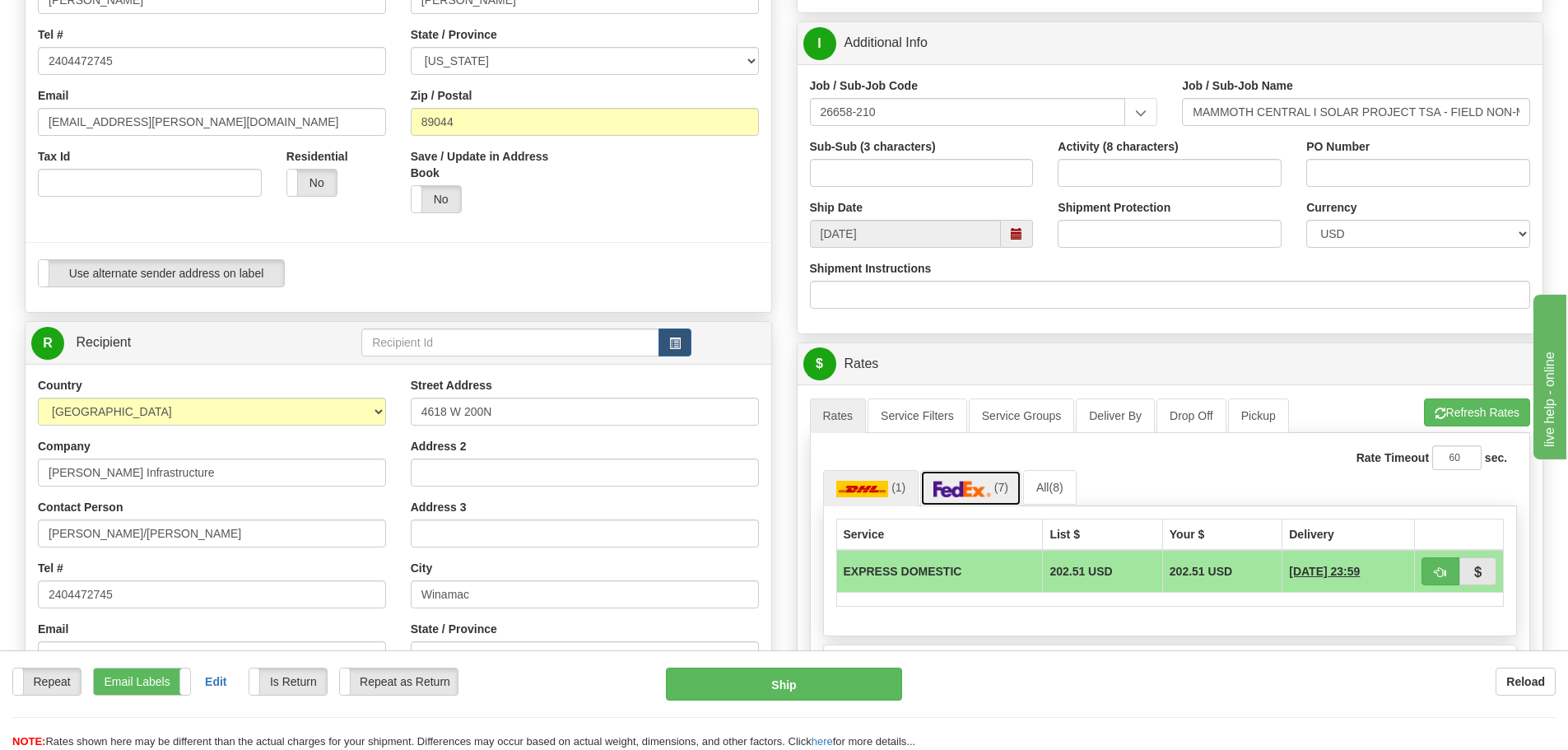
click at [966, 486] on img at bounding box center [962, 489] width 58 height 17
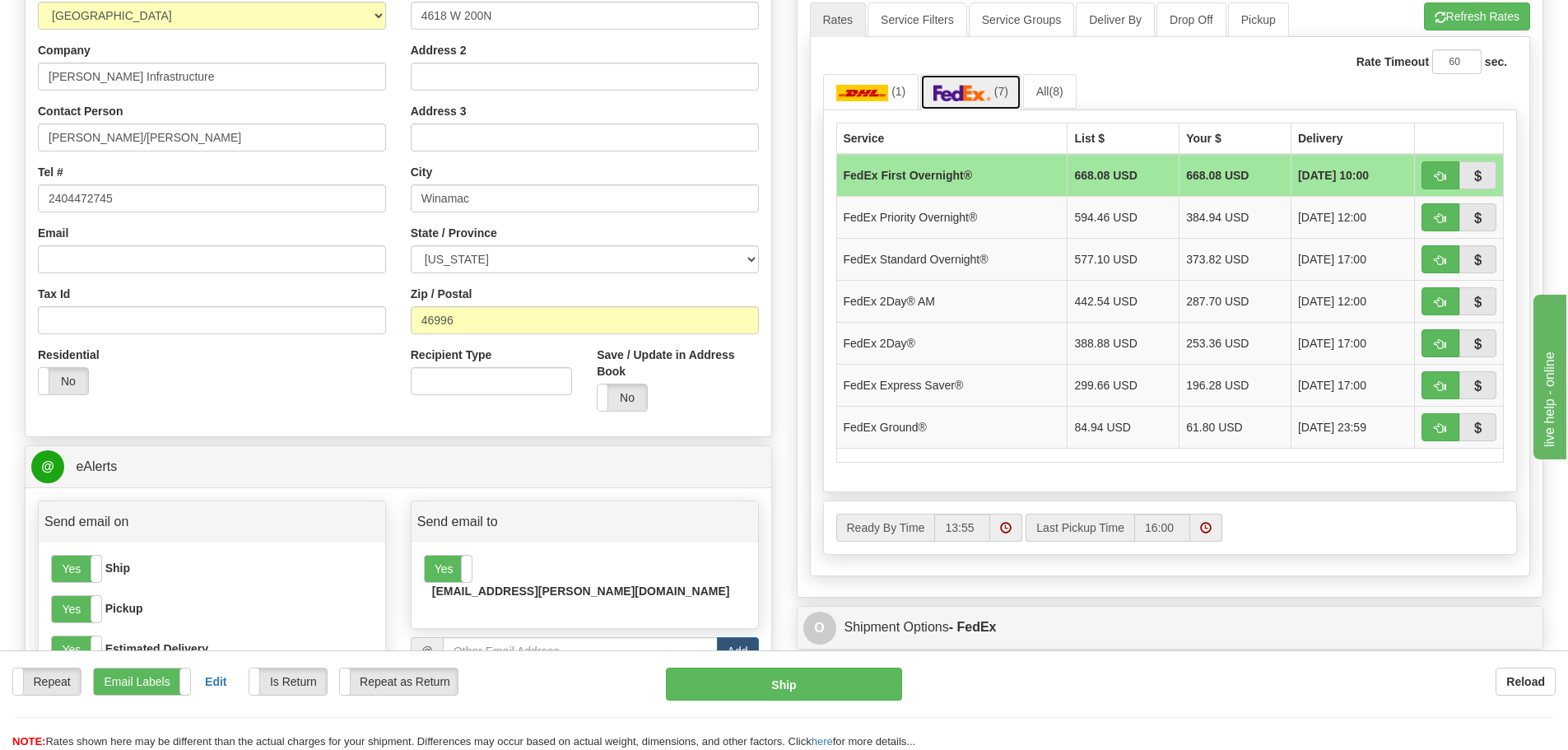
scroll to position [741, 0]
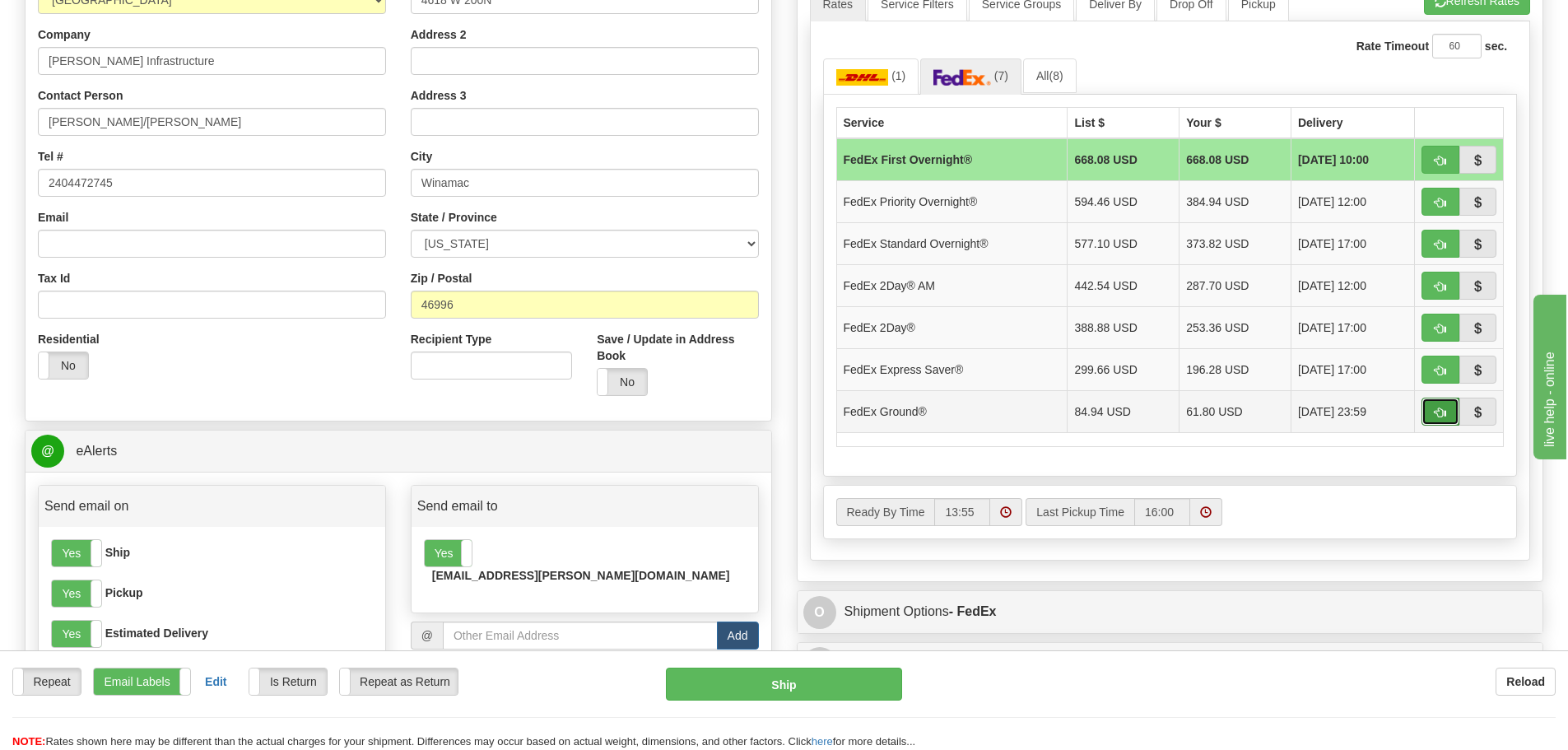
click at [1429, 416] on button "button" at bounding box center [1440, 411] width 38 height 28
type input "92"
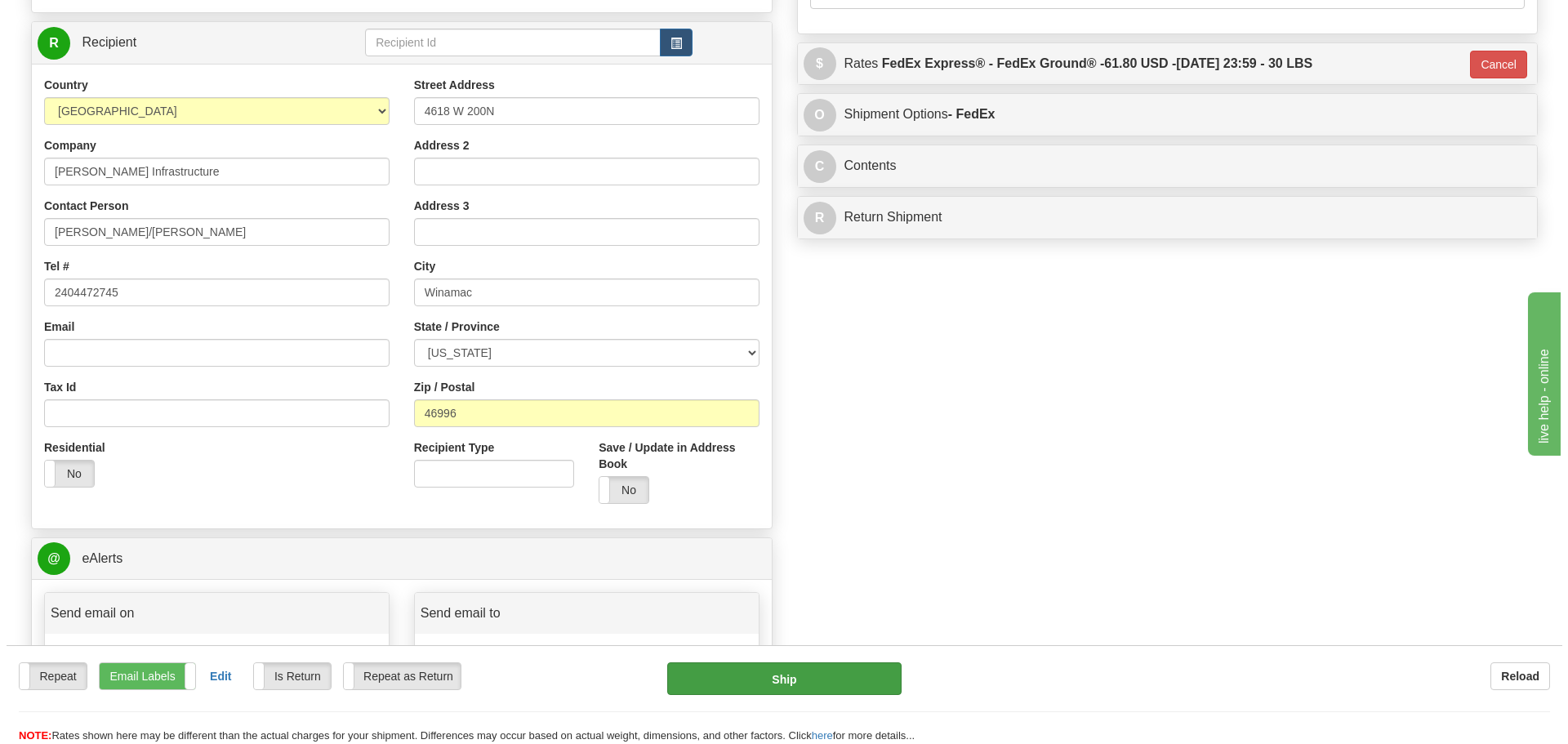
scroll to position [653, 0]
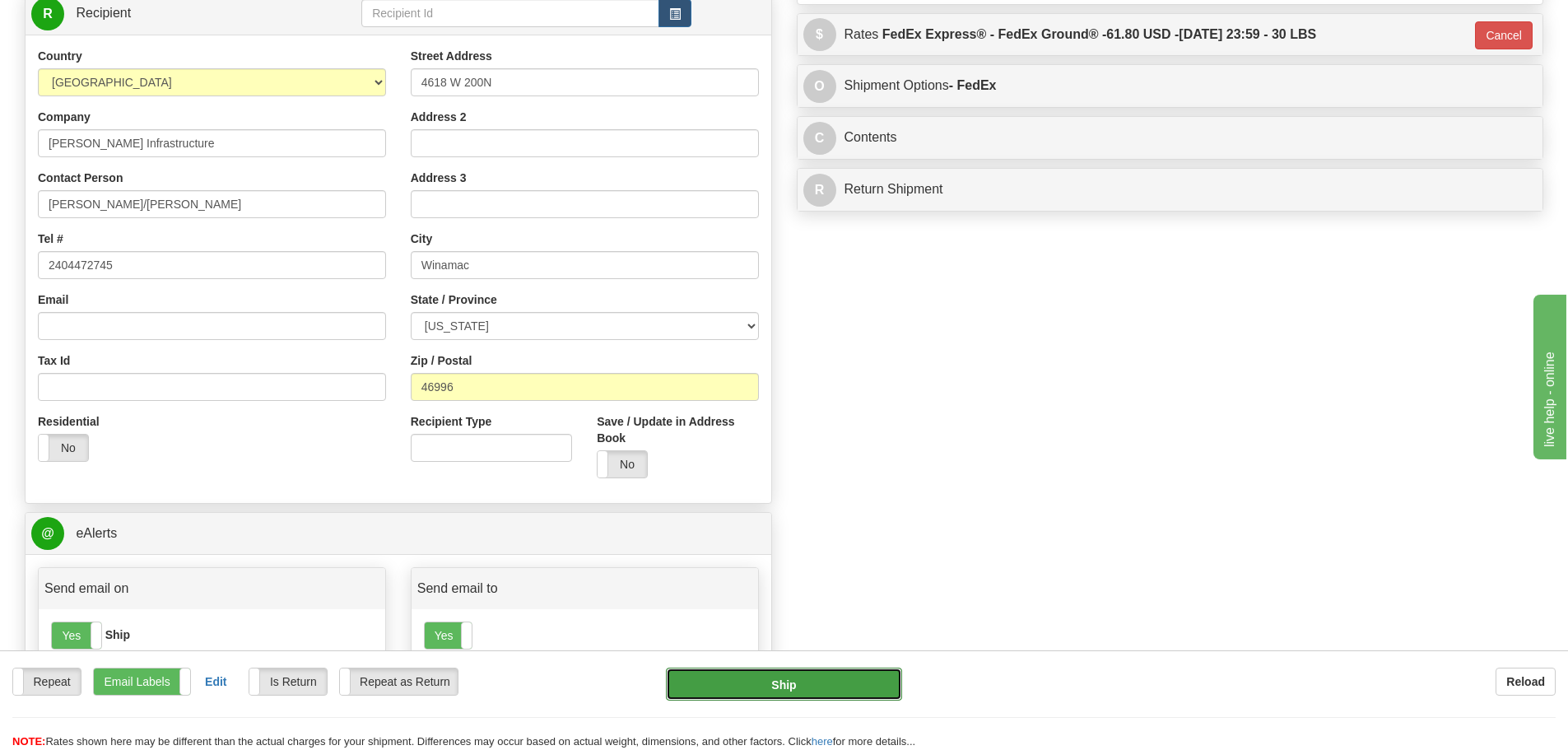
click at [788, 687] on button "Ship" at bounding box center [784, 684] width 237 height 33
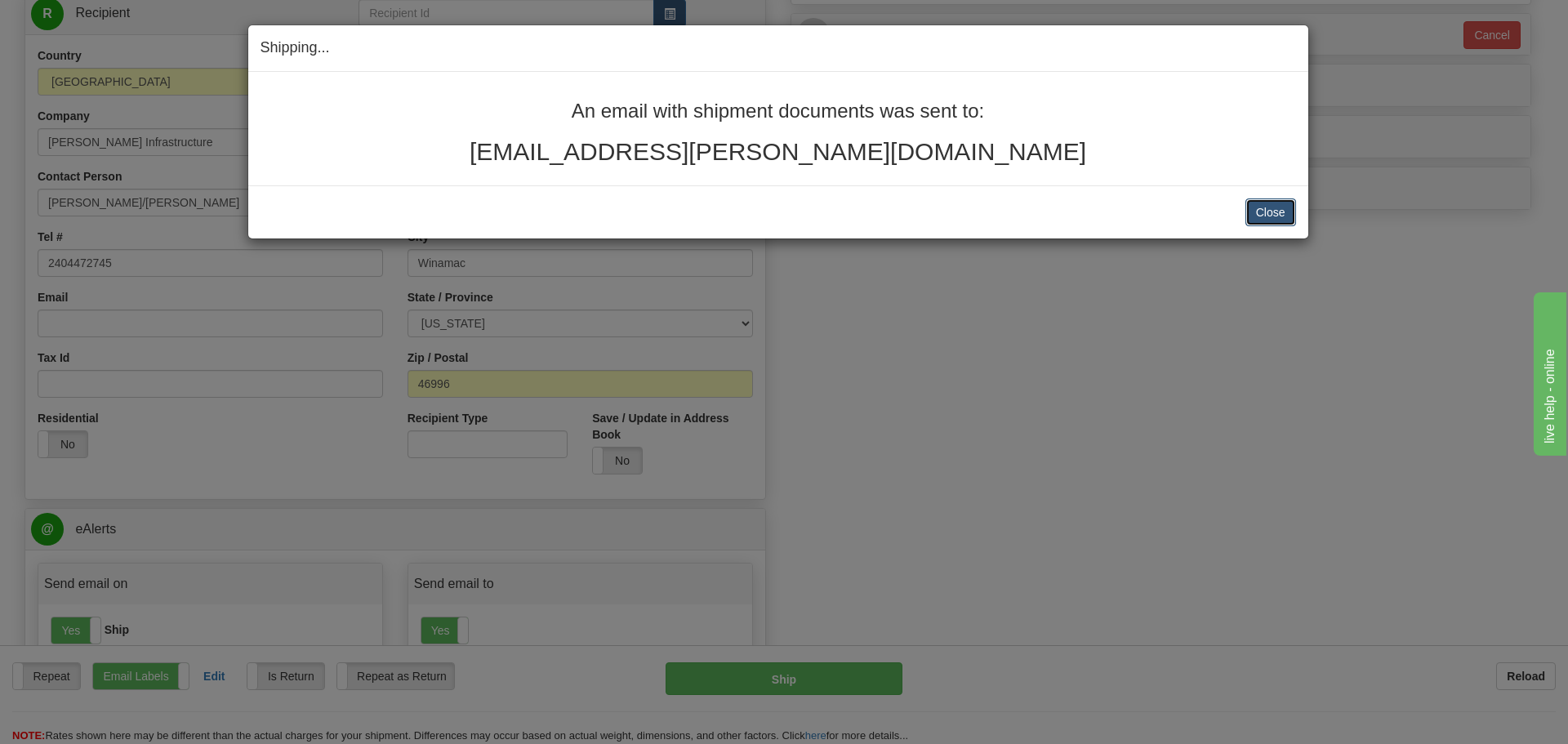
click at [1269, 216] on button "Close" at bounding box center [1270, 212] width 50 height 27
